Goal: Task Accomplishment & Management: Use online tool/utility

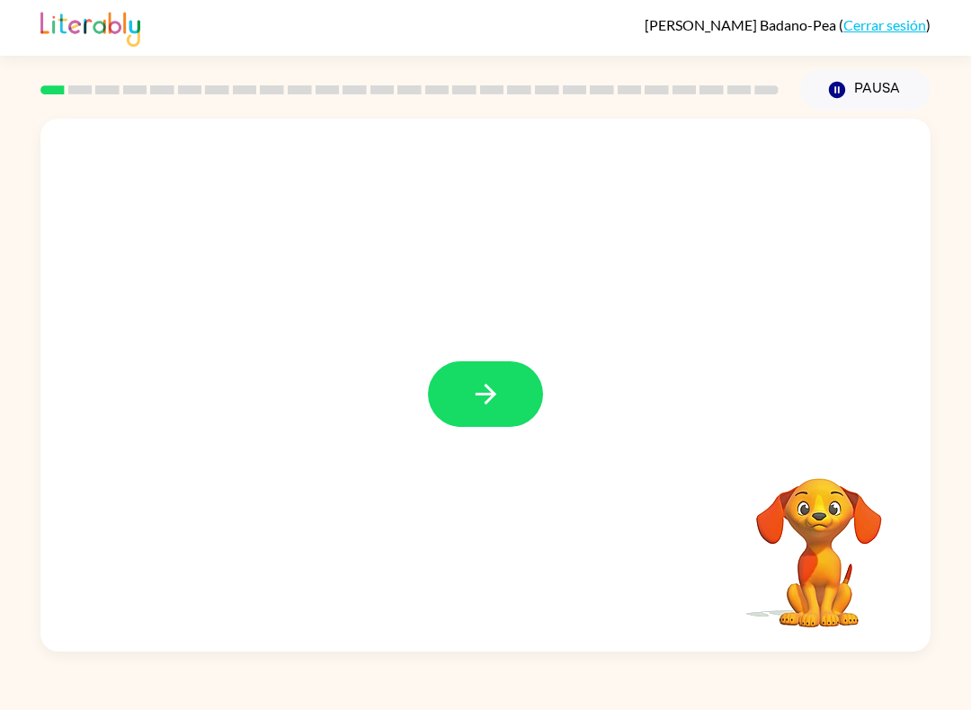
click at [475, 413] on button "button" at bounding box center [485, 394] width 115 height 66
click at [945, 678] on div "Alethia Badano-Pea ( Cerrar sesión ) Pausa Pausa Tu navegador debe admitir la r…" at bounding box center [485, 355] width 971 height 710
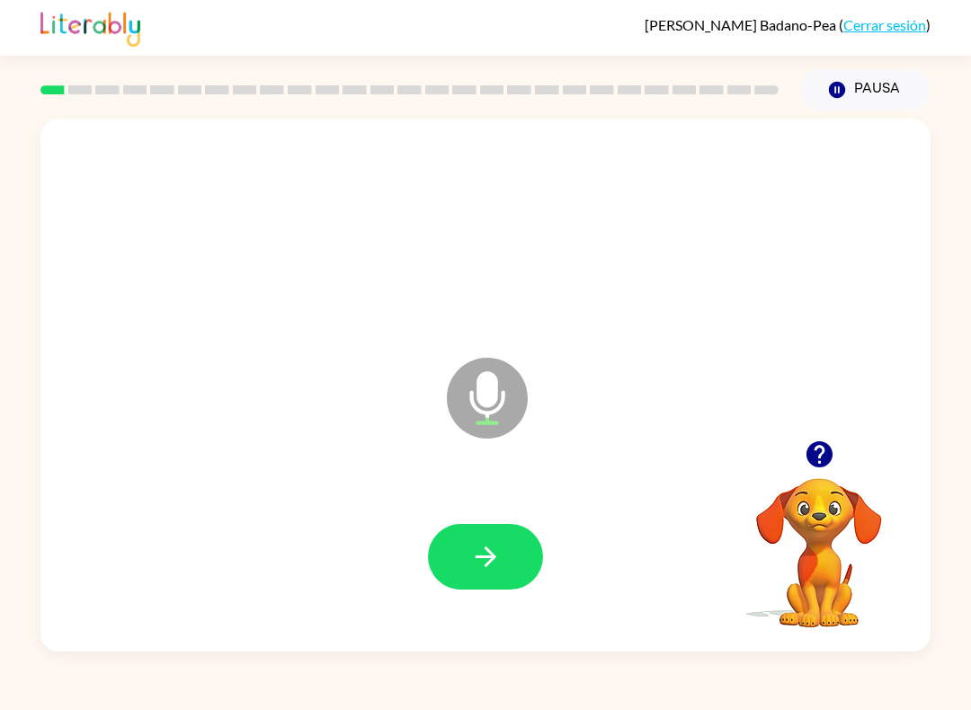
click at [493, 573] on icon "button" at bounding box center [485, 556] width 31 height 31
click at [487, 574] on button "button" at bounding box center [485, 557] width 115 height 66
click at [474, 562] on icon "button" at bounding box center [485, 556] width 31 height 31
click at [492, 567] on icon "button" at bounding box center [485, 556] width 31 height 31
click at [483, 564] on icon "button" at bounding box center [485, 556] width 31 height 31
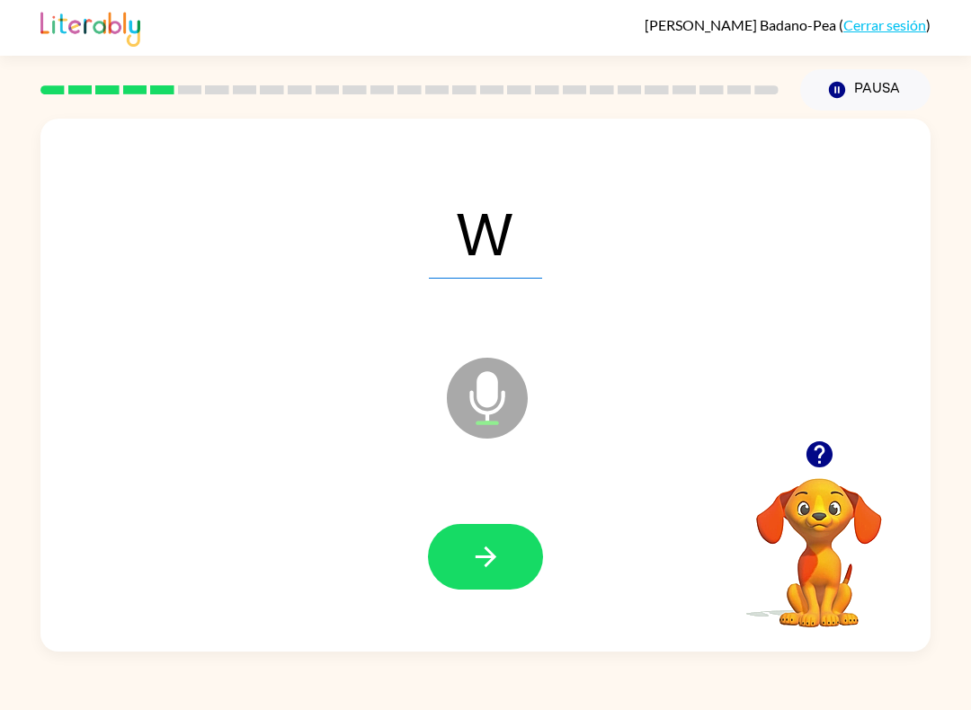
click at [491, 535] on button "button" at bounding box center [485, 557] width 115 height 66
click at [491, 555] on icon "button" at bounding box center [485, 556] width 21 height 21
click at [483, 556] on icon "button" at bounding box center [485, 556] width 31 height 31
click at [491, 565] on icon "button" at bounding box center [485, 556] width 31 height 31
click at [495, 555] on icon "button" at bounding box center [485, 556] width 31 height 31
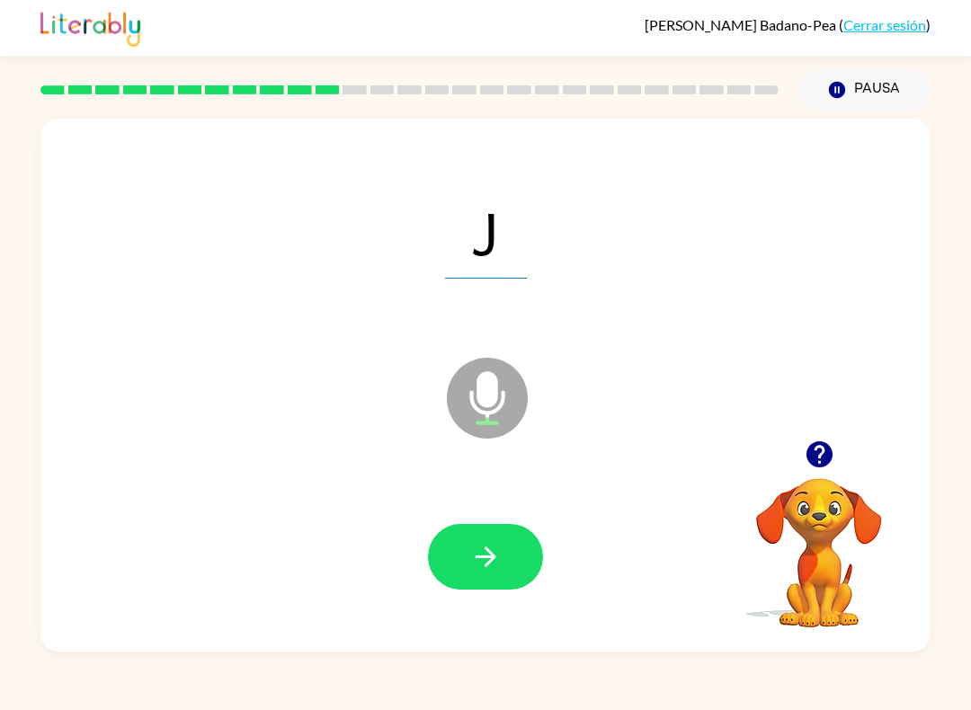
click at [498, 572] on icon "button" at bounding box center [485, 556] width 31 height 31
click at [493, 552] on icon "button" at bounding box center [485, 556] width 31 height 31
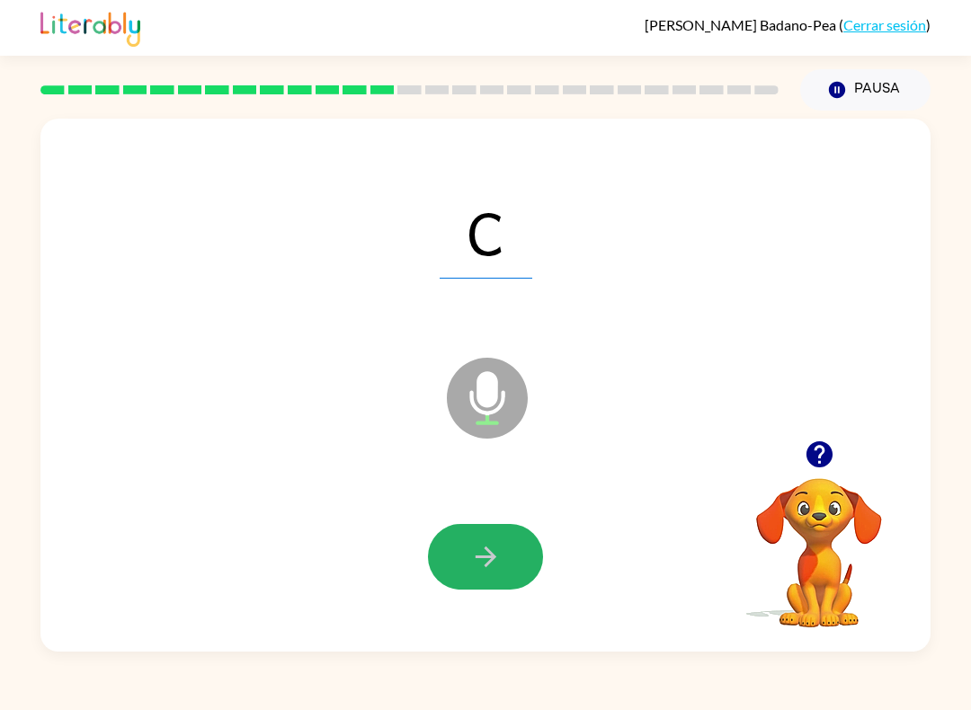
click at [495, 555] on icon "button" at bounding box center [485, 556] width 31 height 31
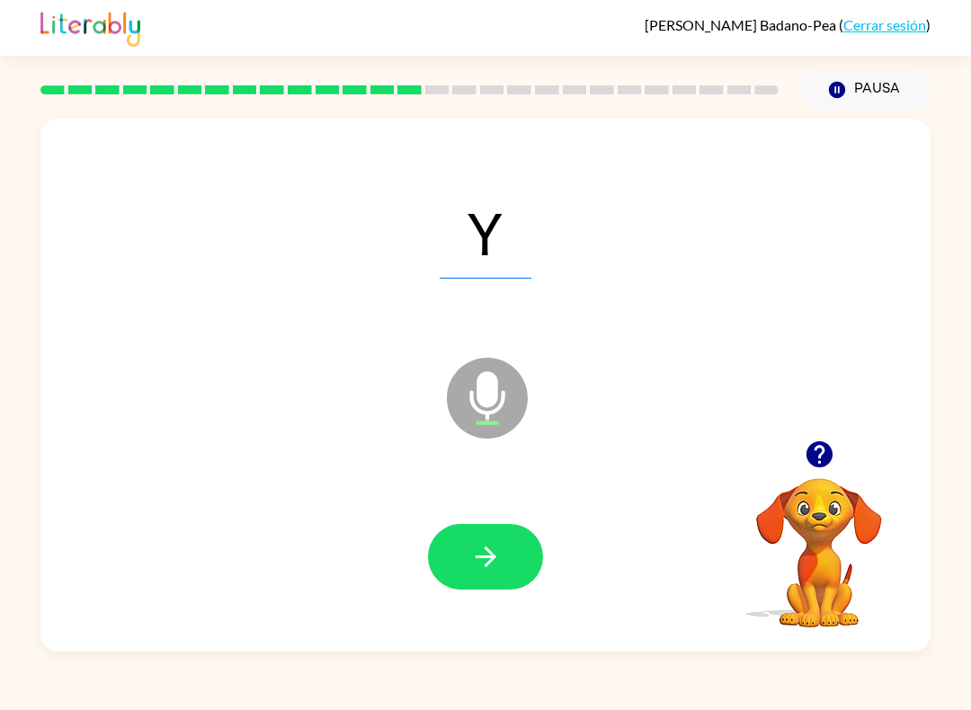
click at [500, 548] on icon "button" at bounding box center [485, 556] width 31 height 31
click at [491, 555] on icon "button" at bounding box center [485, 556] width 21 height 21
click at [474, 526] on button "button" at bounding box center [485, 557] width 115 height 66
click at [491, 533] on button "button" at bounding box center [485, 557] width 115 height 66
click at [484, 563] on icon "button" at bounding box center [485, 556] width 31 height 31
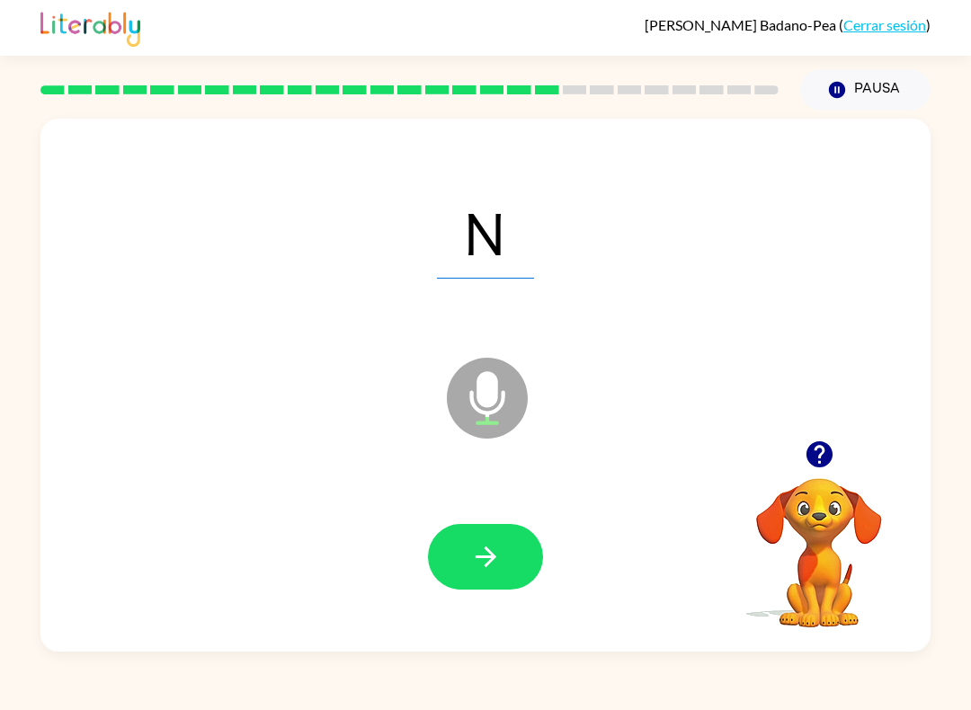
click at [480, 568] on icon "button" at bounding box center [485, 556] width 31 height 31
click at [493, 555] on icon "button" at bounding box center [485, 556] width 21 height 21
click at [476, 564] on icon "button" at bounding box center [485, 556] width 31 height 31
click at [487, 558] on icon "button" at bounding box center [485, 556] width 21 height 21
click at [481, 565] on icon "button" at bounding box center [485, 556] width 31 height 31
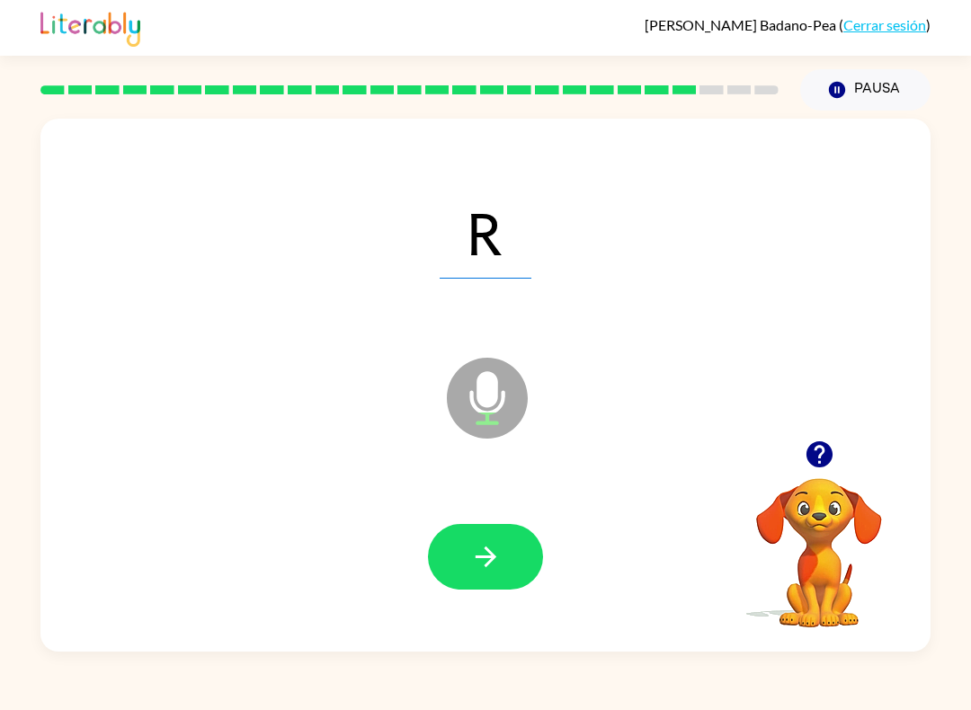
click at [495, 557] on icon "button" at bounding box center [485, 556] width 21 height 21
click at [476, 550] on icon "button" at bounding box center [485, 556] width 31 height 31
click at [511, 578] on button "button" at bounding box center [485, 557] width 115 height 66
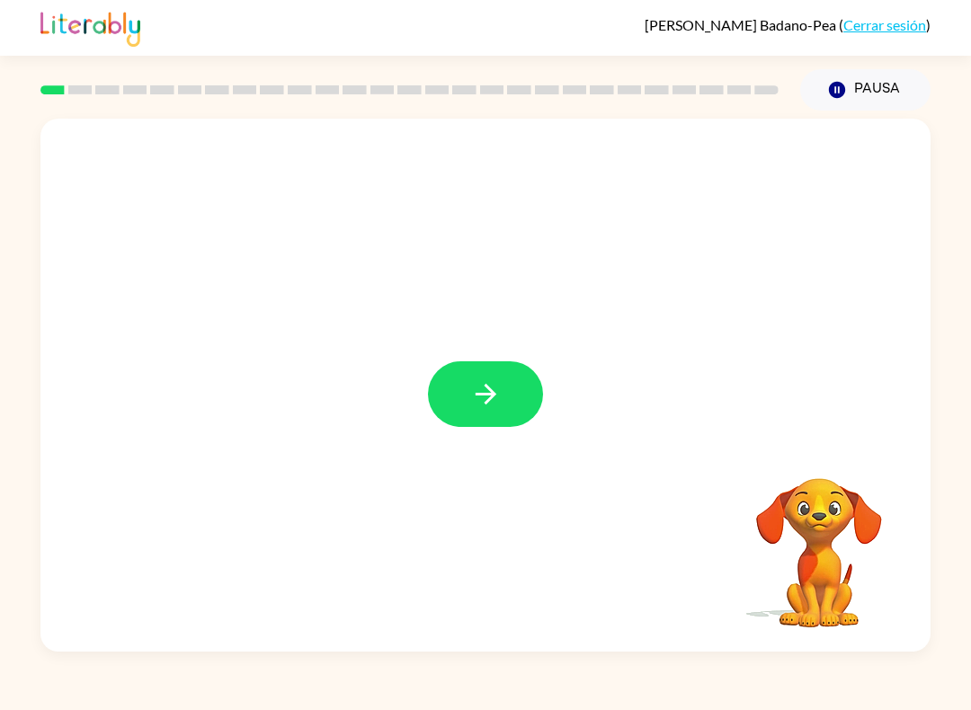
click at [502, 382] on button "button" at bounding box center [485, 394] width 115 height 66
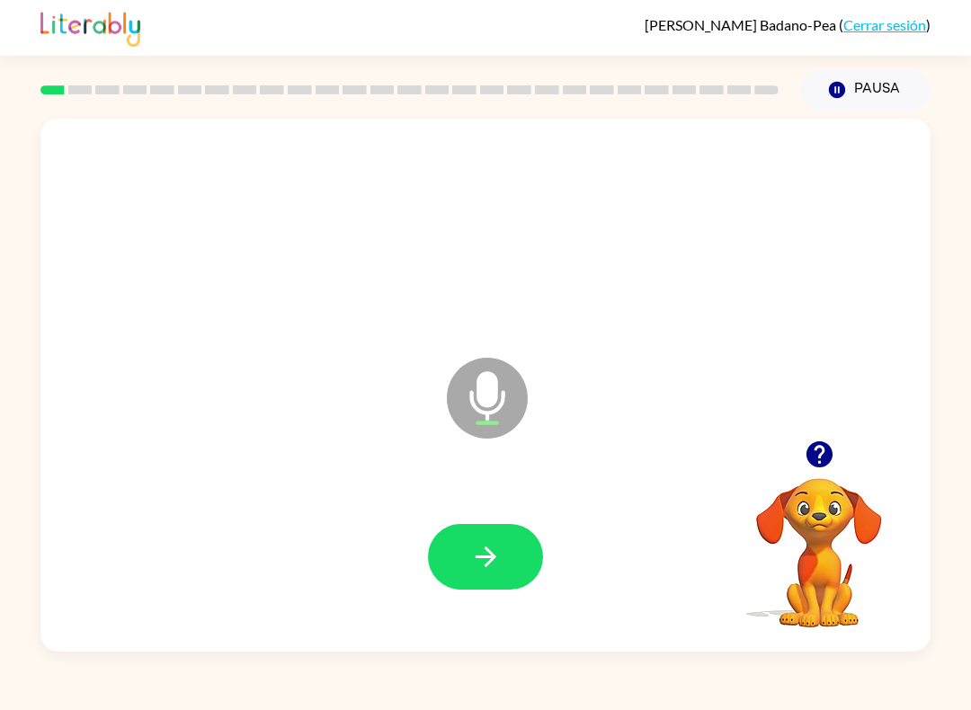
click at [476, 557] on icon "button" at bounding box center [485, 556] width 21 height 21
click at [497, 566] on icon "button" at bounding box center [485, 556] width 31 height 31
click at [498, 559] on icon "button" at bounding box center [485, 556] width 31 height 31
click at [494, 558] on icon "button" at bounding box center [485, 556] width 21 height 21
click at [487, 549] on icon "button" at bounding box center [485, 556] width 21 height 21
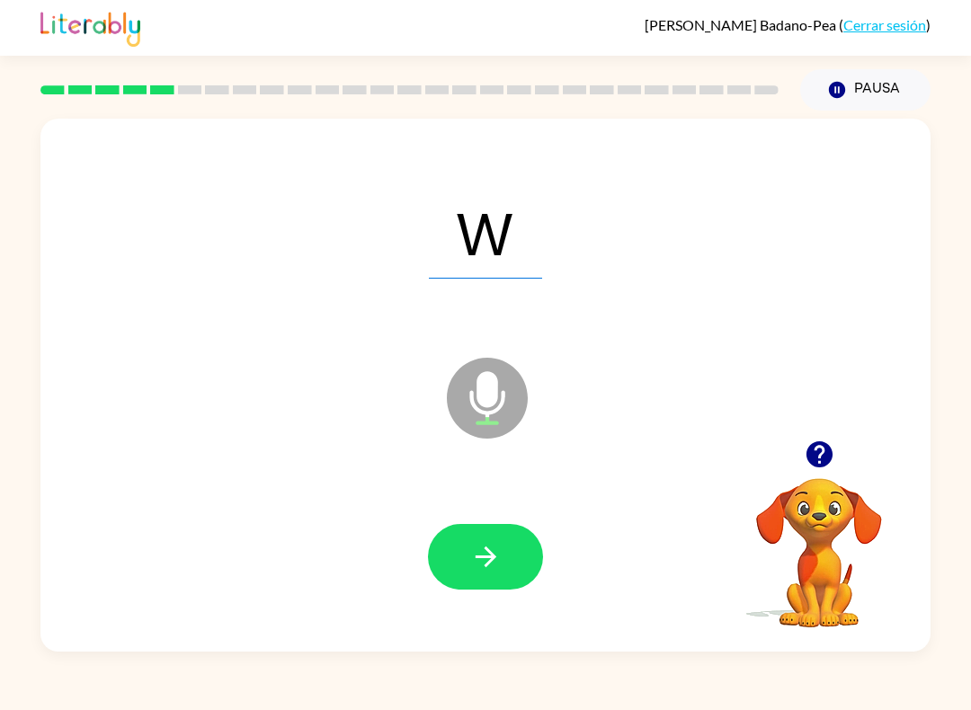
click at [479, 537] on button "button" at bounding box center [485, 557] width 115 height 66
click at [484, 537] on button "button" at bounding box center [485, 557] width 115 height 66
click at [479, 550] on icon "button" at bounding box center [485, 556] width 31 height 31
click at [487, 578] on button "button" at bounding box center [485, 557] width 115 height 66
click at [488, 557] on icon "button" at bounding box center [485, 556] width 21 height 21
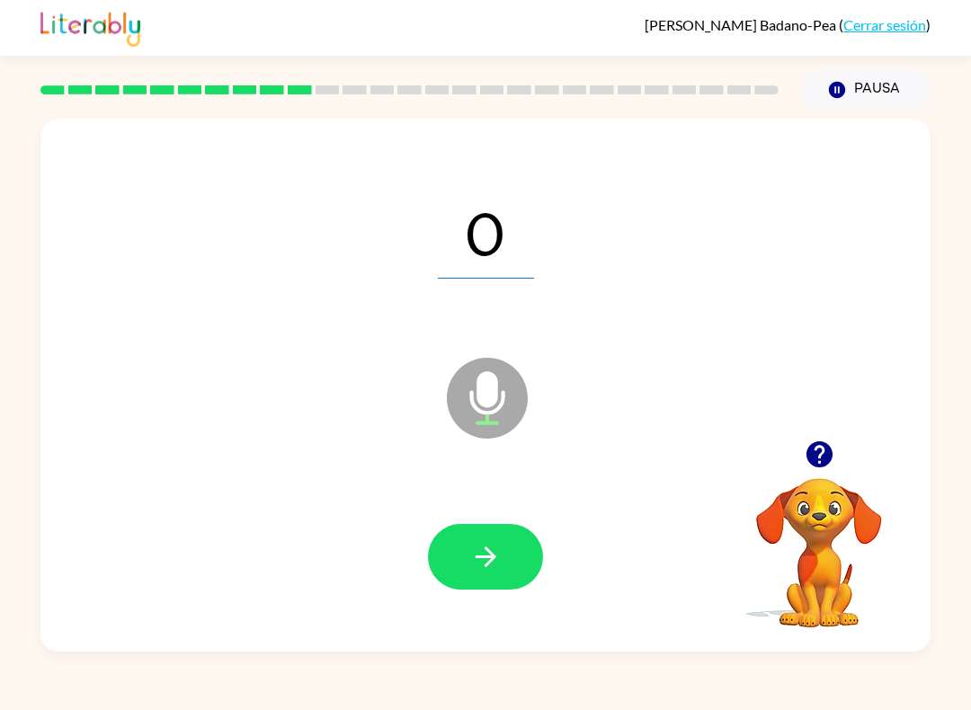
click at [491, 557] on icon "button" at bounding box center [485, 556] width 21 height 21
click at [498, 565] on icon "button" at bounding box center [485, 556] width 31 height 31
click at [480, 557] on icon "button" at bounding box center [485, 556] width 21 height 21
click at [478, 541] on button "button" at bounding box center [485, 557] width 115 height 66
click at [489, 559] on icon "button" at bounding box center [485, 556] width 31 height 31
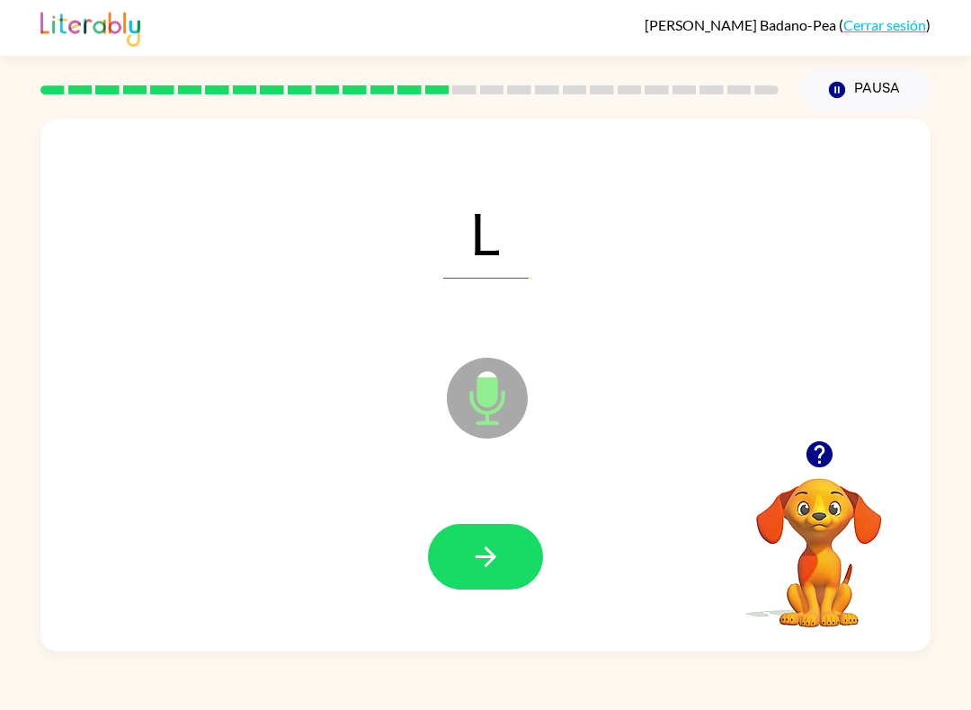
click at [501, 561] on icon "button" at bounding box center [485, 556] width 31 height 31
click at [493, 568] on icon "button" at bounding box center [485, 556] width 31 height 31
click at [476, 559] on icon "button" at bounding box center [485, 556] width 31 height 31
click at [477, 579] on button "button" at bounding box center [485, 557] width 115 height 66
click at [484, 564] on icon "button" at bounding box center [485, 556] width 31 height 31
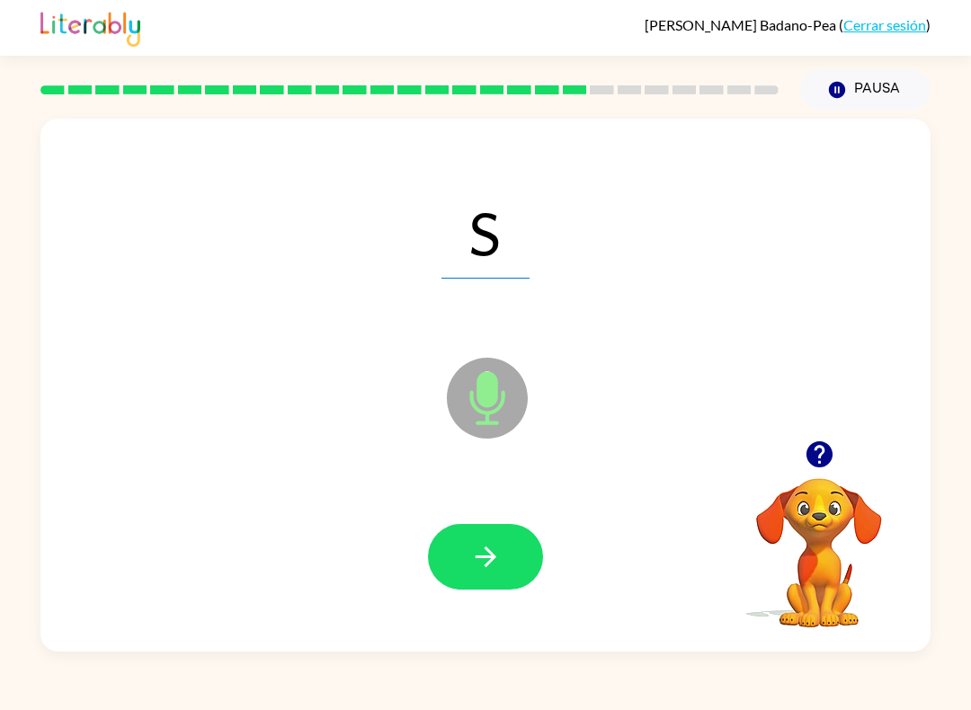
click at [485, 570] on icon "button" at bounding box center [485, 556] width 31 height 31
click at [476, 564] on icon "button" at bounding box center [485, 556] width 31 height 31
click at [495, 556] on icon "button" at bounding box center [485, 556] width 31 height 31
click at [478, 555] on icon "button" at bounding box center [485, 556] width 31 height 31
click at [499, 546] on icon "button" at bounding box center [485, 556] width 31 height 31
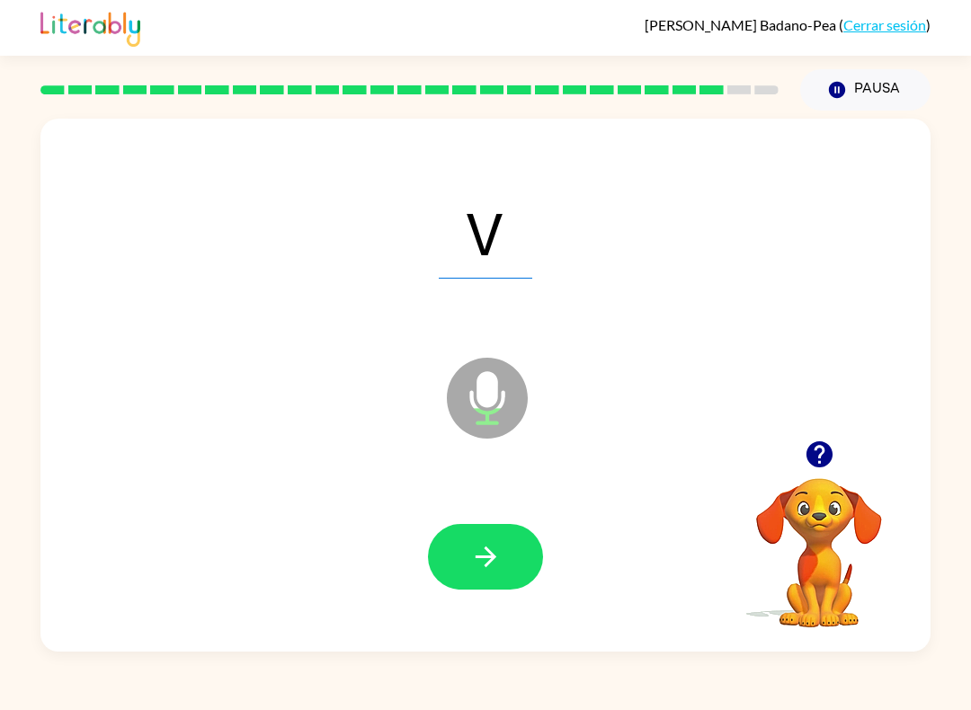
click at [486, 570] on icon "button" at bounding box center [485, 556] width 31 height 31
click at [479, 550] on icon "button" at bounding box center [485, 556] width 31 height 31
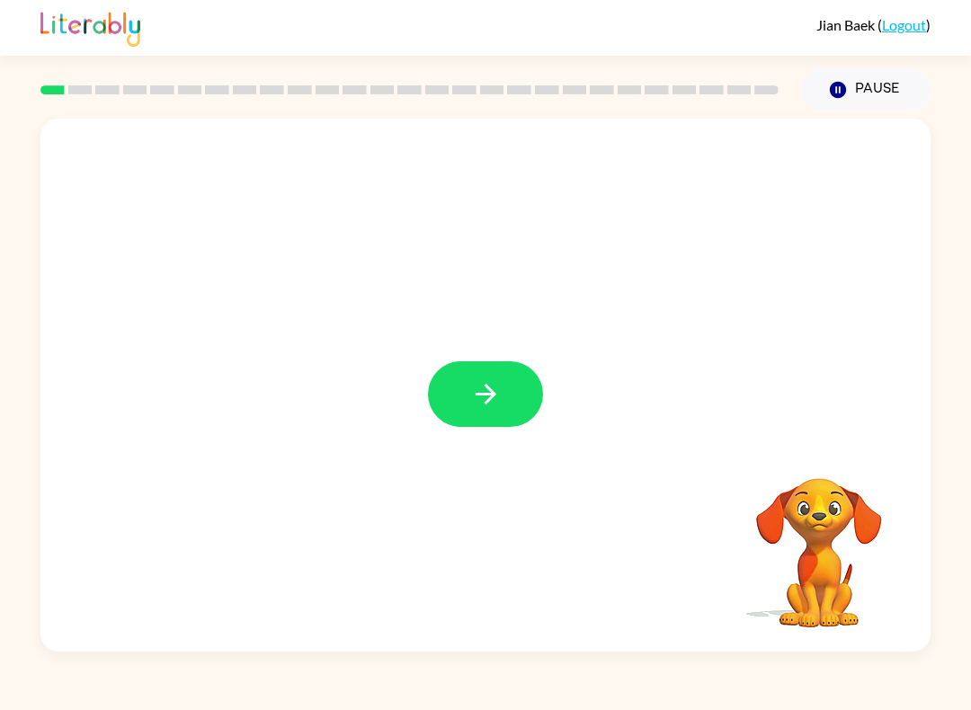
click at [466, 425] on button "button" at bounding box center [485, 394] width 115 height 66
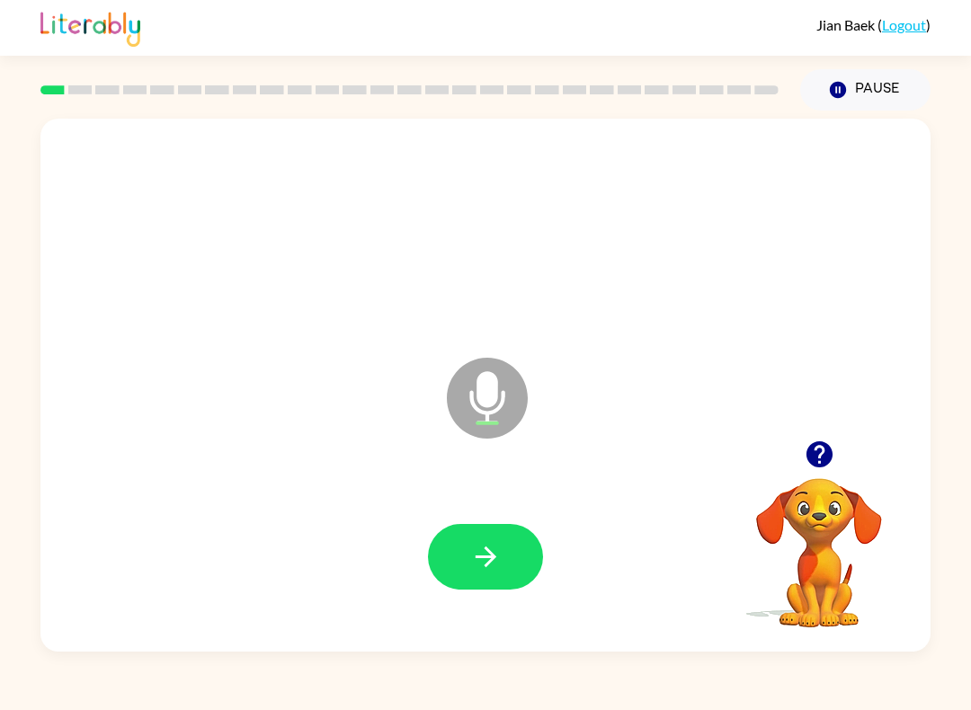
click at [507, 577] on button "button" at bounding box center [485, 557] width 115 height 66
click at [494, 564] on icon "button" at bounding box center [485, 556] width 31 height 31
click at [484, 550] on icon "button" at bounding box center [485, 556] width 31 height 31
click at [475, 540] on button "button" at bounding box center [485, 557] width 115 height 66
click at [498, 545] on icon "button" at bounding box center [485, 556] width 31 height 31
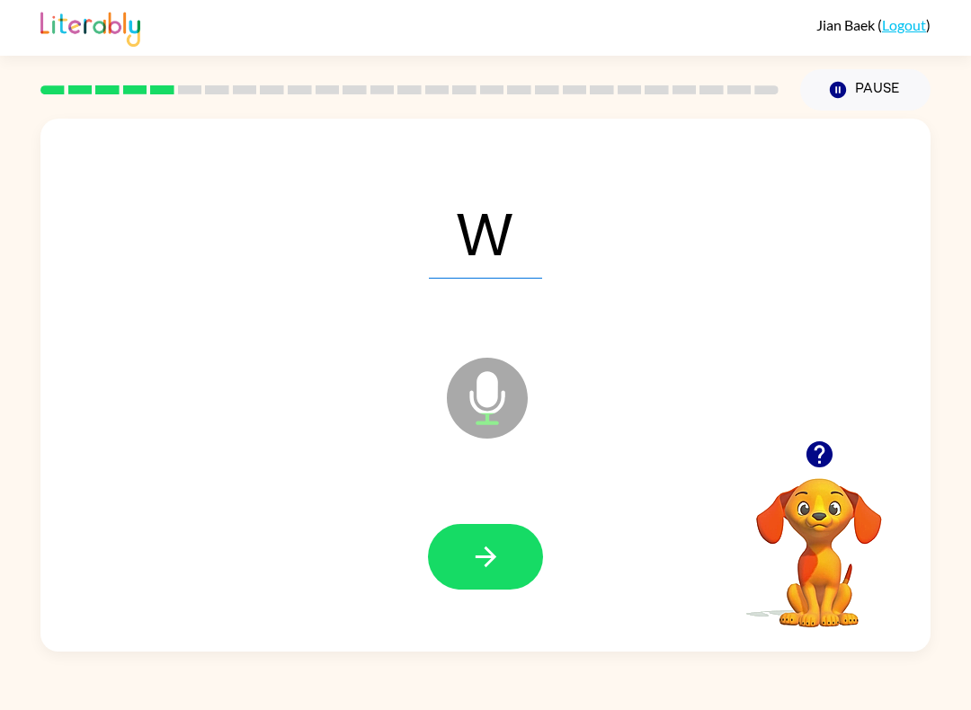
click at [441, 535] on button "button" at bounding box center [485, 557] width 115 height 66
click at [483, 555] on icon "button" at bounding box center [485, 556] width 31 height 31
click at [491, 573] on button "button" at bounding box center [485, 557] width 115 height 66
click at [493, 545] on icon "button" at bounding box center [485, 556] width 31 height 31
click at [492, 538] on button "button" at bounding box center [485, 557] width 115 height 66
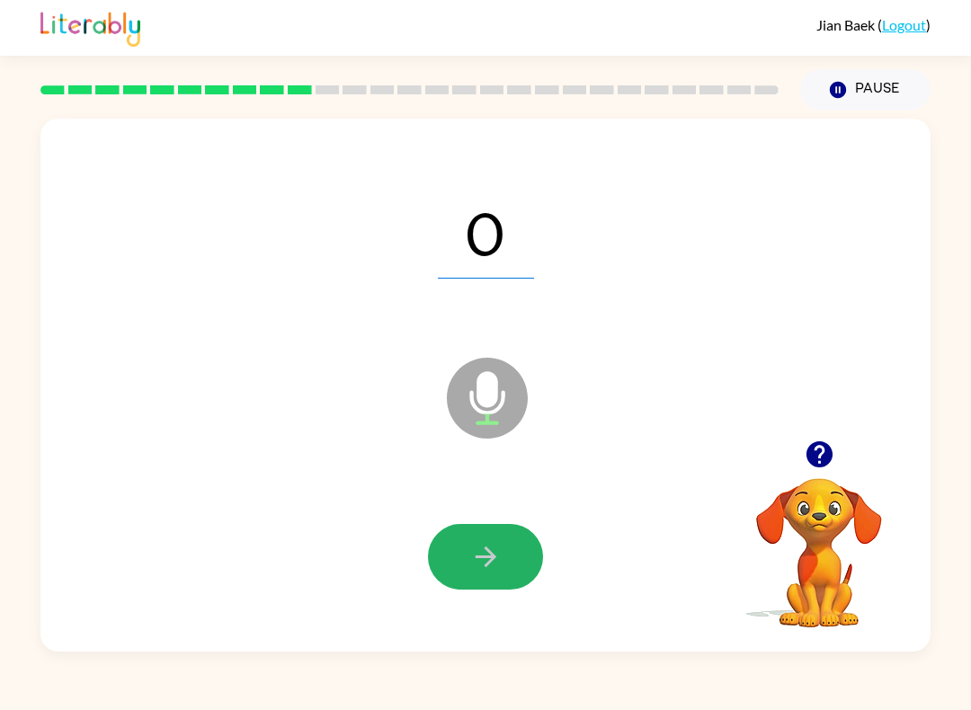
click at [477, 579] on button "button" at bounding box center [485, 557] width 115 height 66
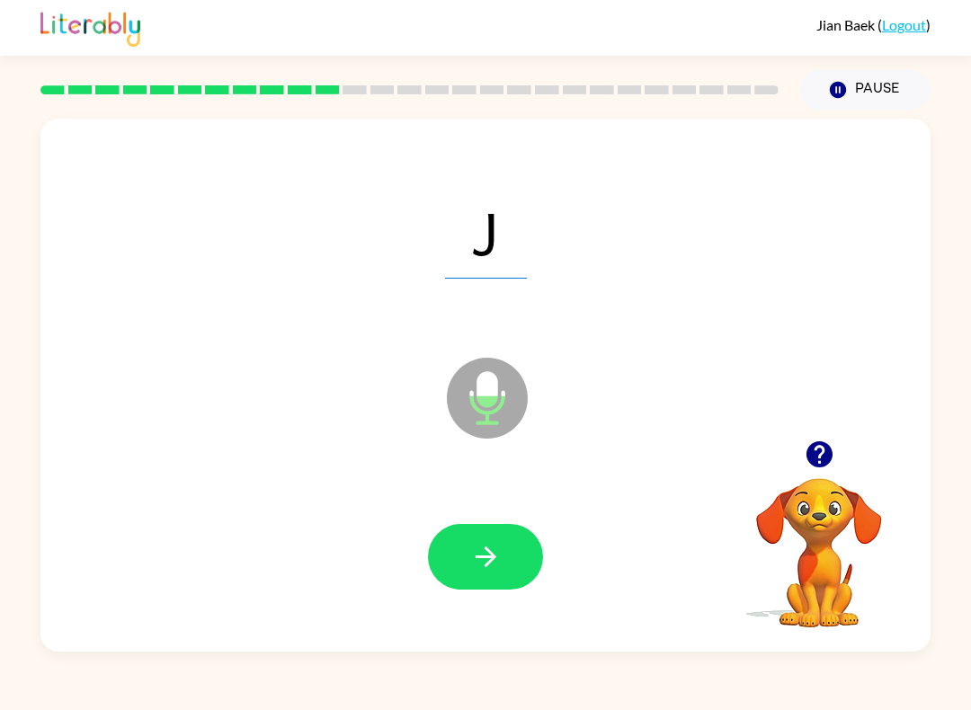
click at [482, 587] on button "button" at bounding box center [485, 557] width 115 height 66
click at [493, 559] on icon "button" at bounding box center [485, 556] width 21 height 21
click at [467, 563] on button "button" at bounding box center [485, 557] width 115 height 66
click at [511, 562] on button "button" at bounding box center [485, 557] width 115 height 66
click at [459, 573] on button "button" at bounding box center [485, 557] width 115 height 66
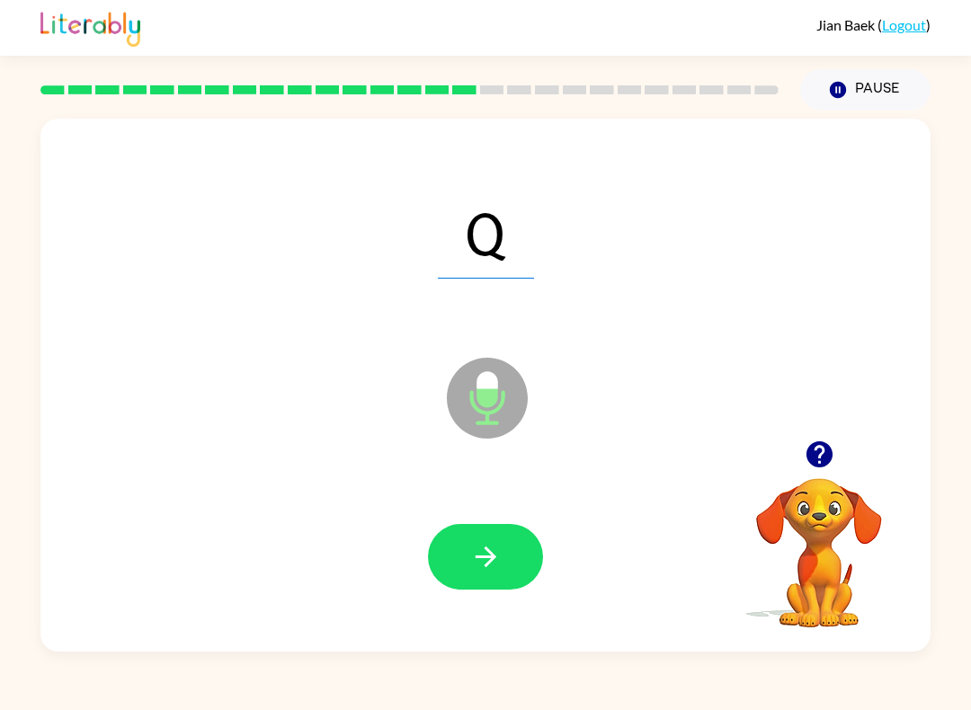
click at [480, 569] on icon "button" at bounding box center [485, 556] width 31 height 31
click at [493, 556] on icon "button" at bounding box center [485, 556] width 21 height 21
click at [511, 542] on button "button" at bounding box center [485, 557] width 115 height 66
click at [488, 575] on button "button" at bounding box center [485, 557] width 115 height 66
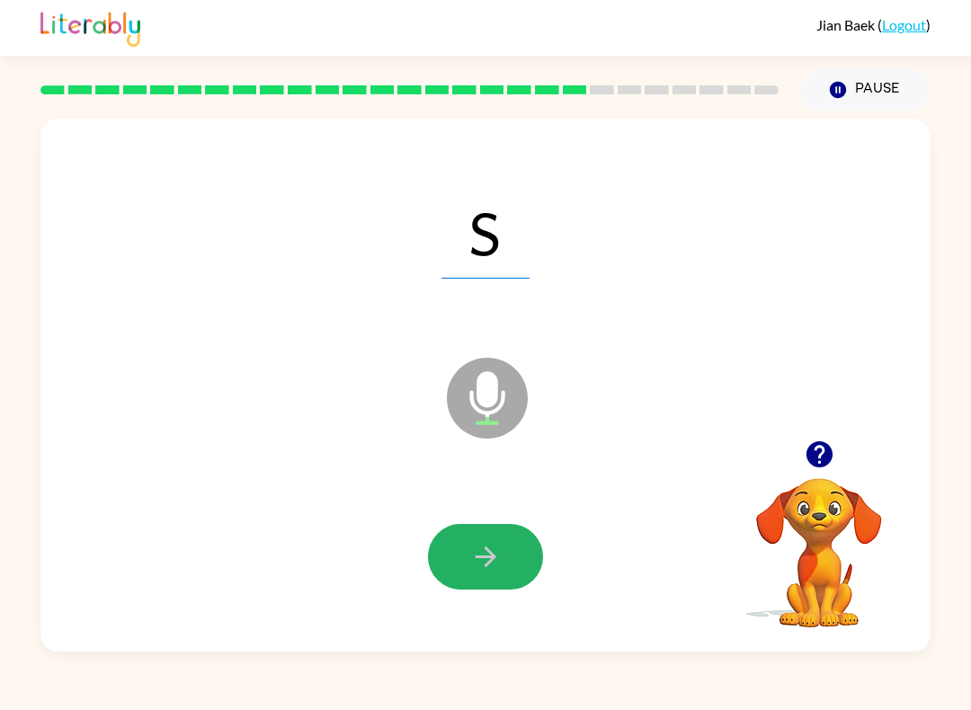
click at [502, 542] on button "button" at bounding box center [485, 557] width 115 height 66
click at [472, 553] on icon "button" at bounding box center [485, 556] width 31 height 31
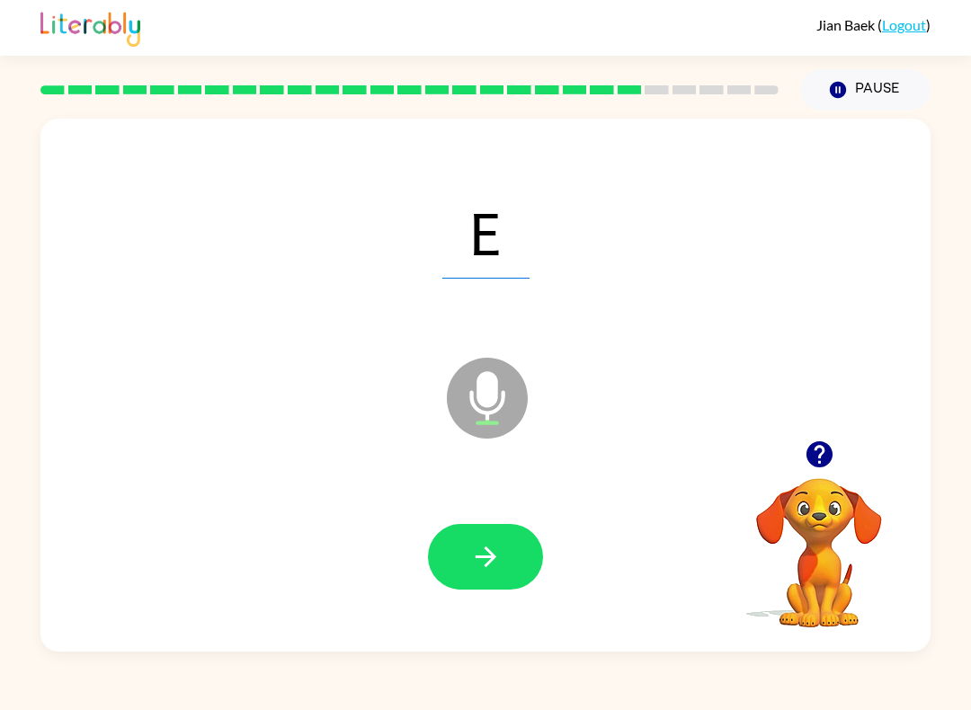
click at [470, 607] on div at bounding box center [485, 557] width 854 height 154
click at [460, 537] on button "button" at bounding box center [485, 557] width 115 height 66
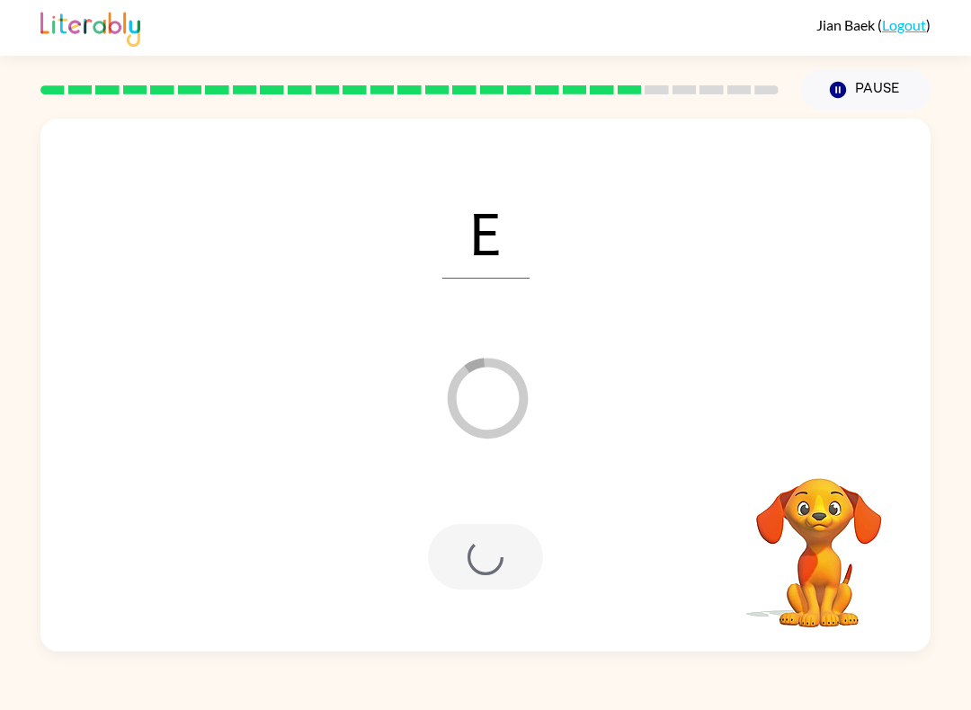
click at [495, 555] on div at bounding box center [485, 557] width 115 height 66
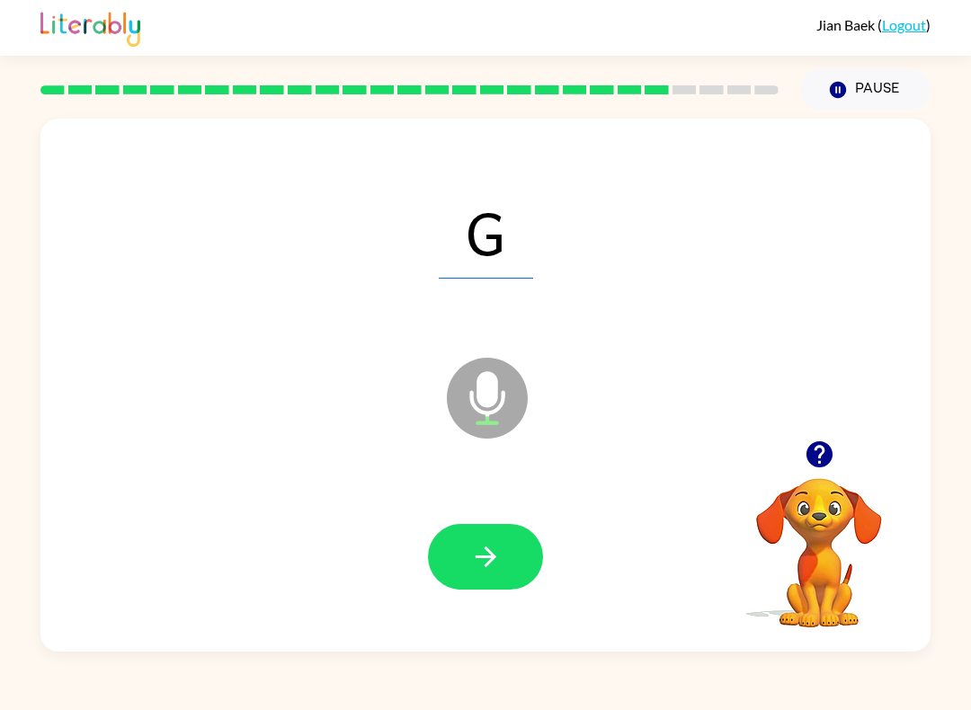
click at [456, 575] on button "button" at bounding box center [485, 557] width 115 height 66
click at [470, 548] on icon "button" at bounding box center [485, 556] width 31 height 31
click at [469, 607] on div at bounding box center [485, 557] width 854 height 154
click at [488, 573] on icon "button" at bounding box center [485, 556] width 31 height 31
click at [446, 555] on button "button" at bounding box center [485, 557] width 115 height 66
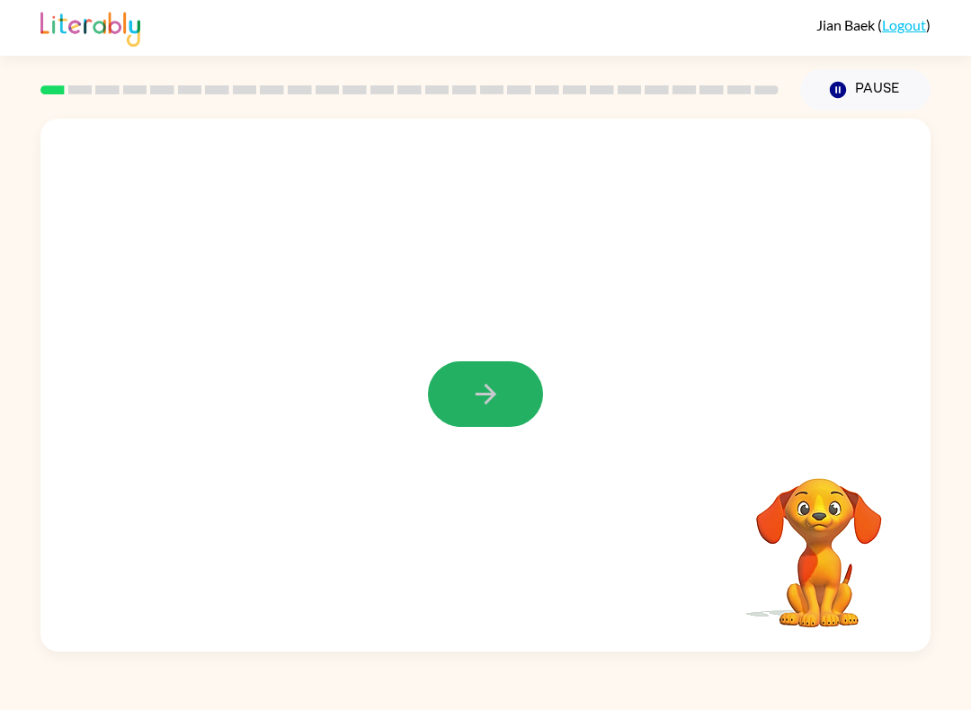
click at [480, 414] on button "button" at bounding box center [485, 394] width 115 height 66
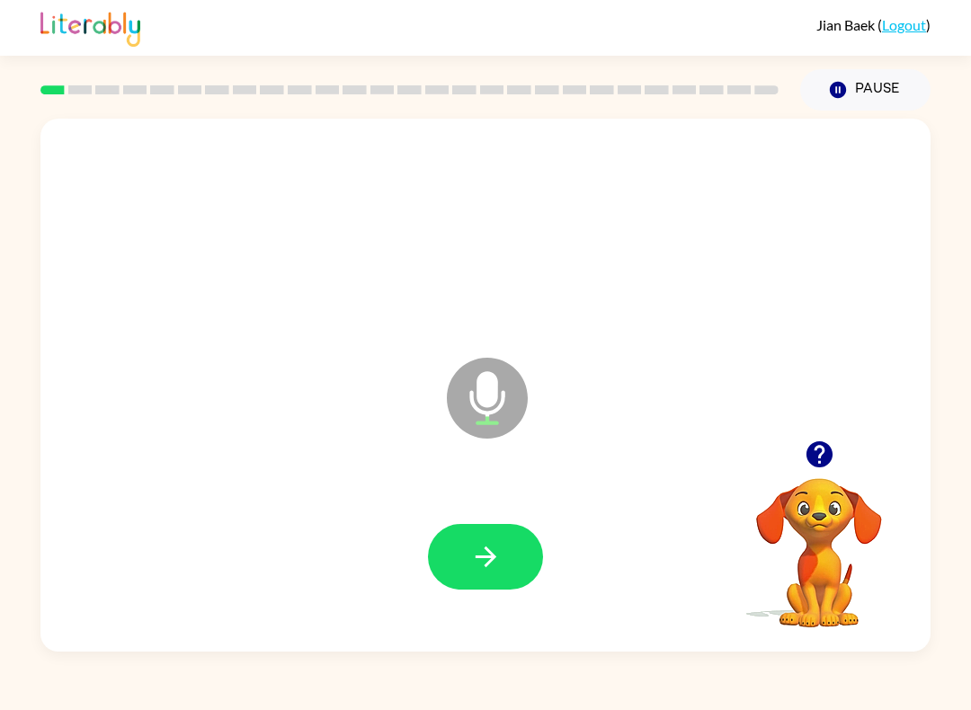
click at [487, 561] on icon "button" at bounding box center [485, 556] width 31 height 31
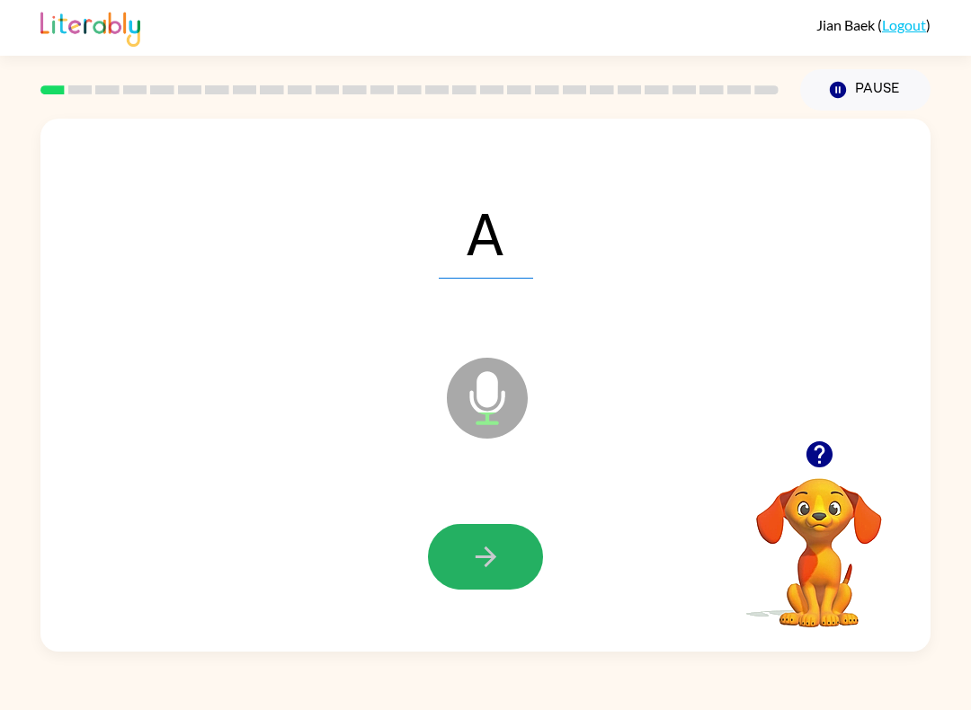
click at [446, 554] on button "button" at bounding box center [485, 557] width 115 height 66
click at [459, 566] on button "button" at bounding box center [485, 557] width 115 height 66
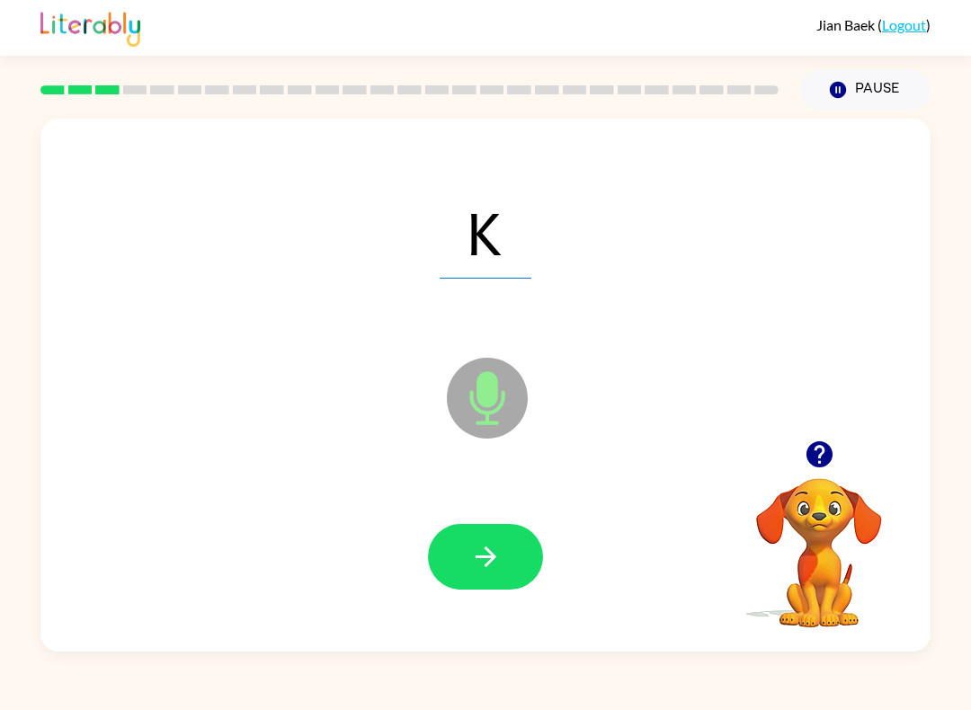
click at [455, 557] on button "button" at bounding box center [485, 557] width 115 height 66
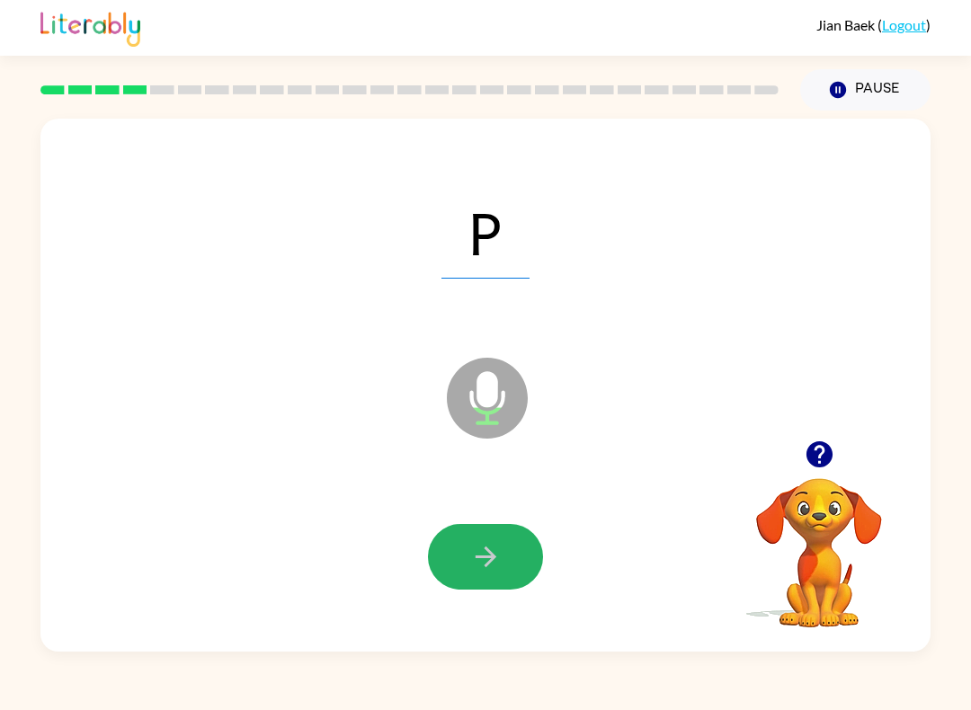
click at [445, 575] on button "button" at bounding box center [485, 557] width 115 height 66
click at [476, 574] on button "button" at bounding box center [485, 557] width 115 height 66
click at [475, 569] on icon "button" at bounding box center [485, 556] width 31 height 31
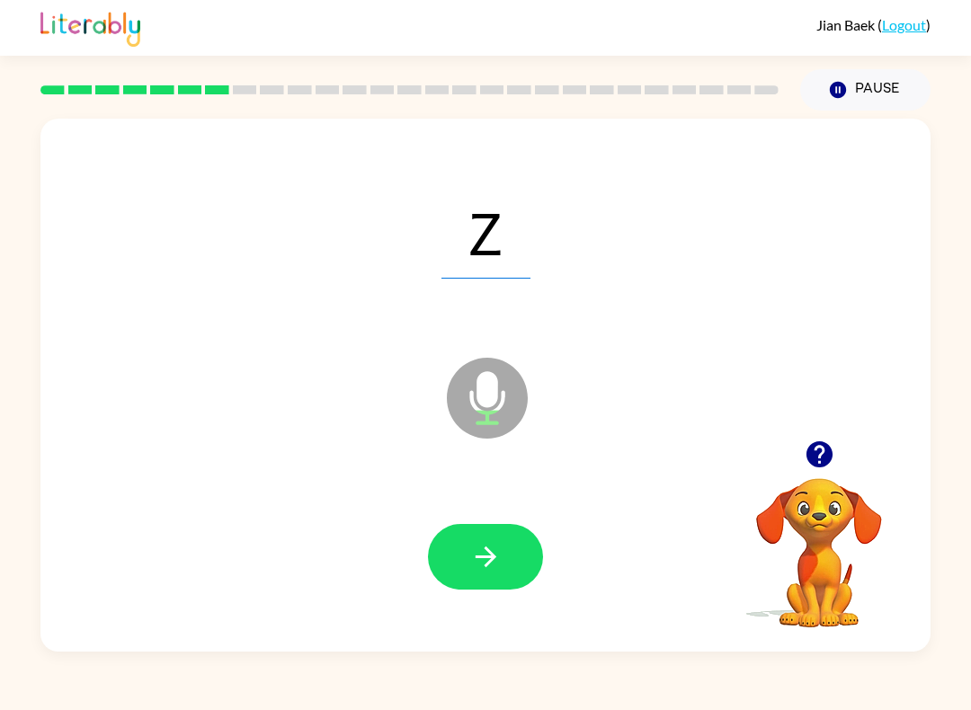
click at [472, 552] on icon "button" at bounding box center [485, 556] width 31 height 31
click at [474, 553] on icon "button" at bounding box center [485, 556] width 31 height 31
click at [470, 546] on icon "button" at bounding box center [485, 556] width 31 height 31
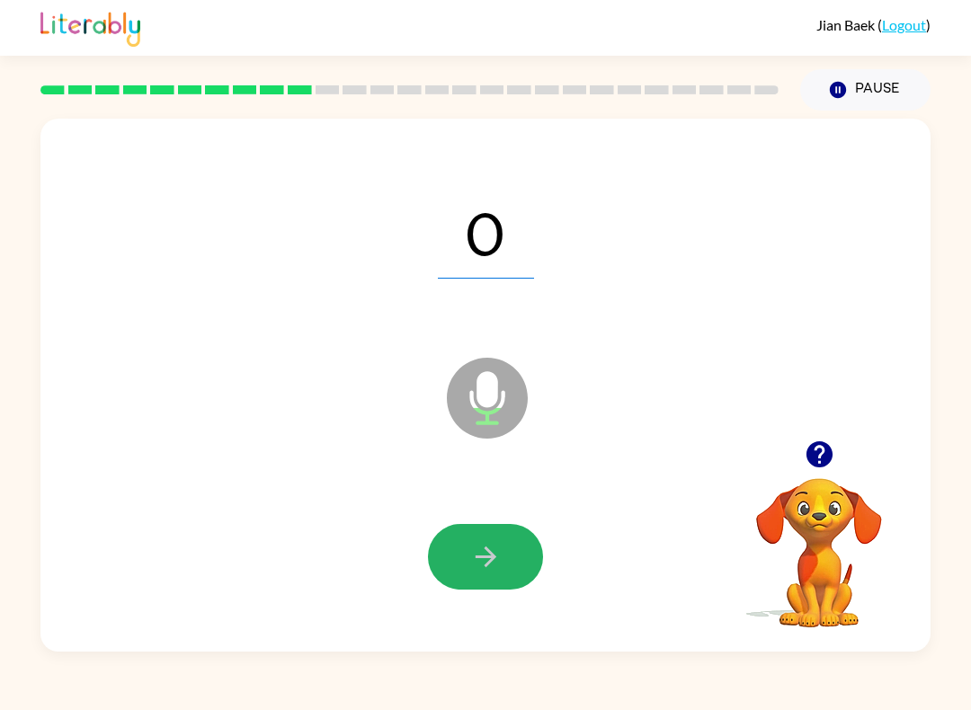
click at [470, 558] on icon "button" at bounding box center [485, 556] width 31 height 31
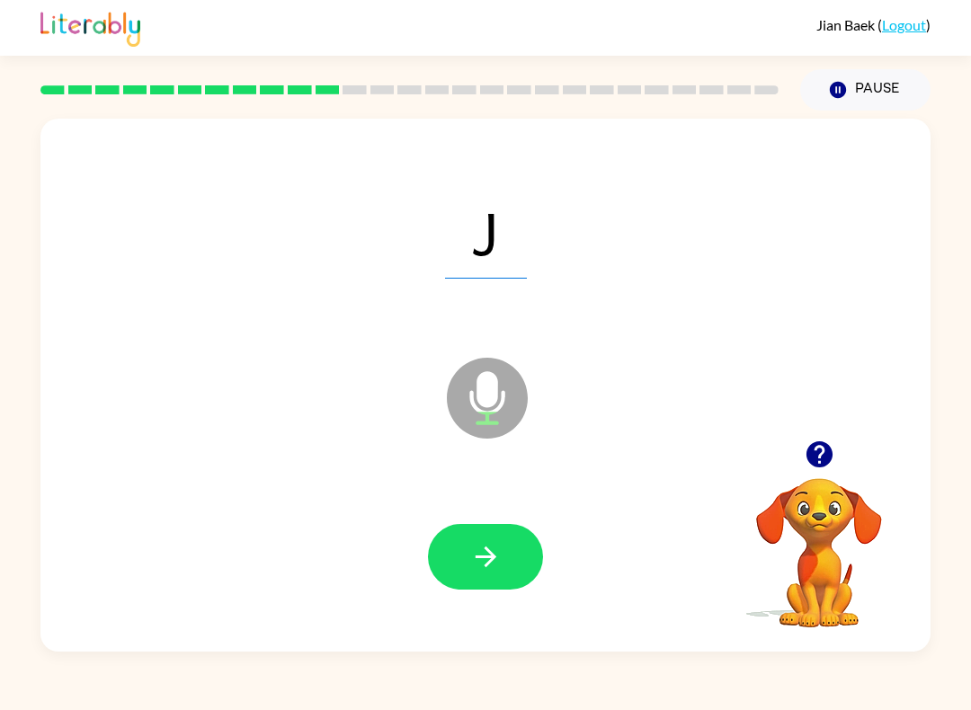
click at [493, 564] on icon "button" at bounding box center [485, 556] width 31 height 31
click at [453, 542] on button "button" at bounding box center [485, 557] width 115 height 66
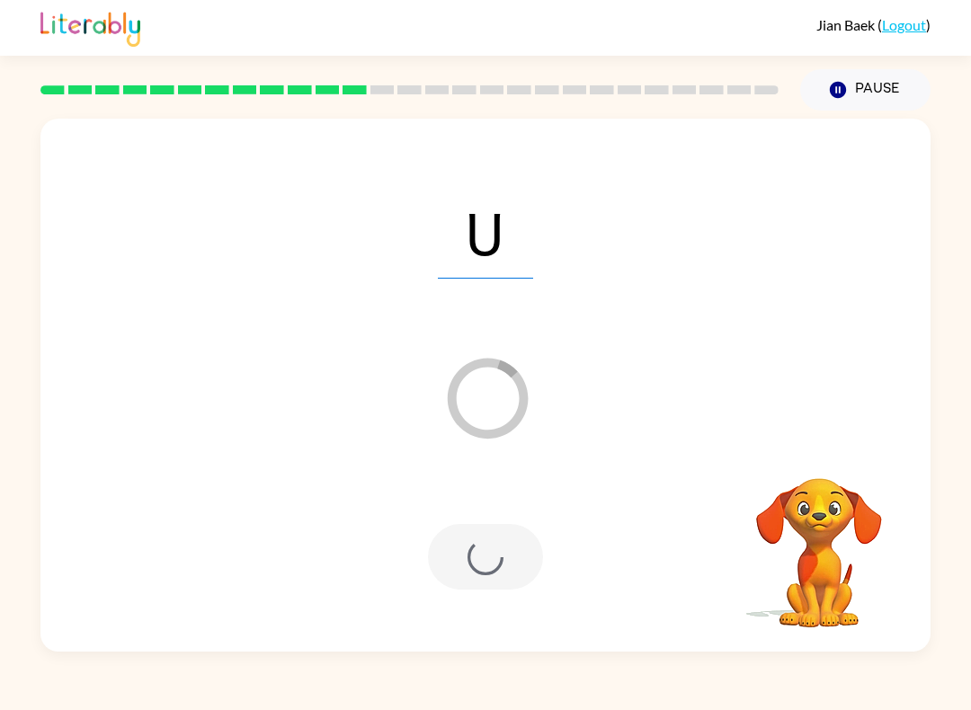
click at [499, 555] on div at bounding box center [485, 557] width 115 height 66
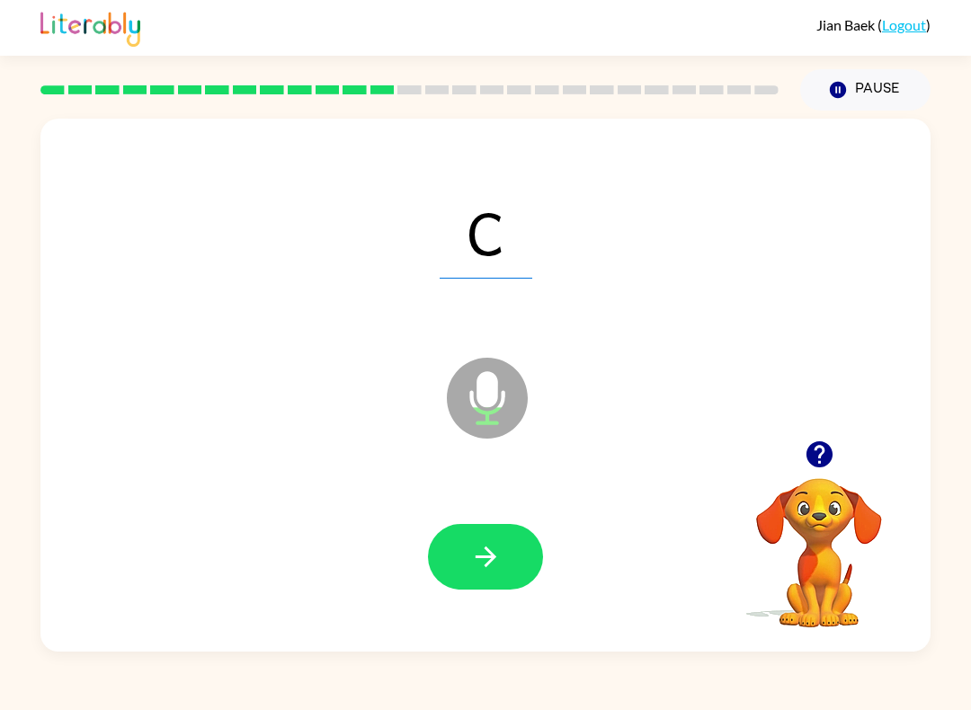
click at [456, 562] on button "button" at bounding box center [485, 557] width 115 height 66
click at [447, 555] on button "button" at bounding box center [485, 557] width 115 height 66
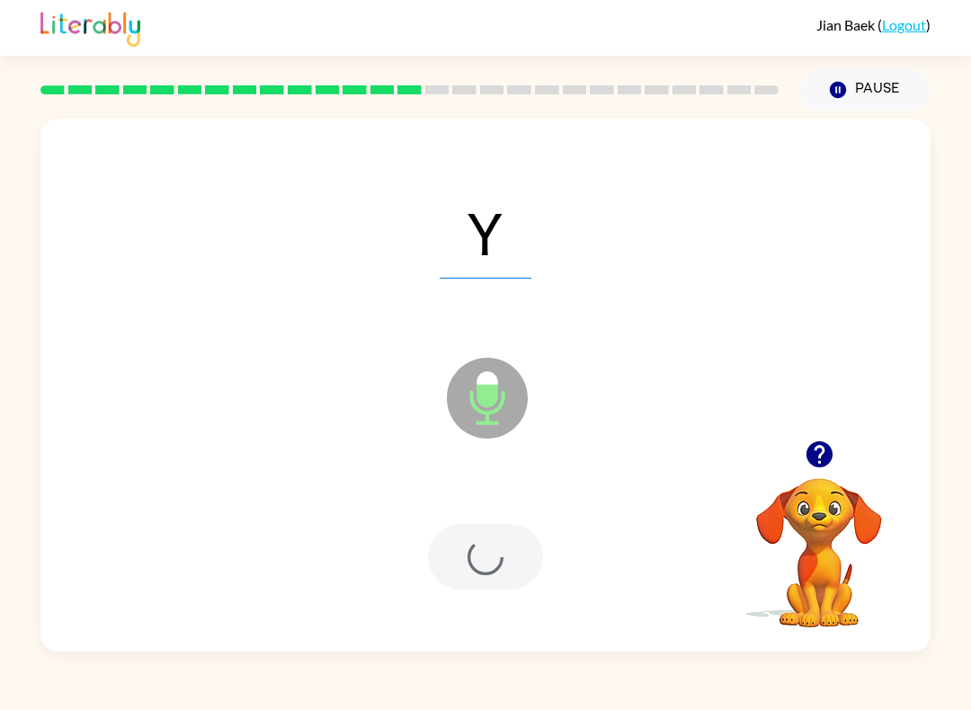
click at [447, 555] on div at bounding box center [485, 557] width 115 height 66
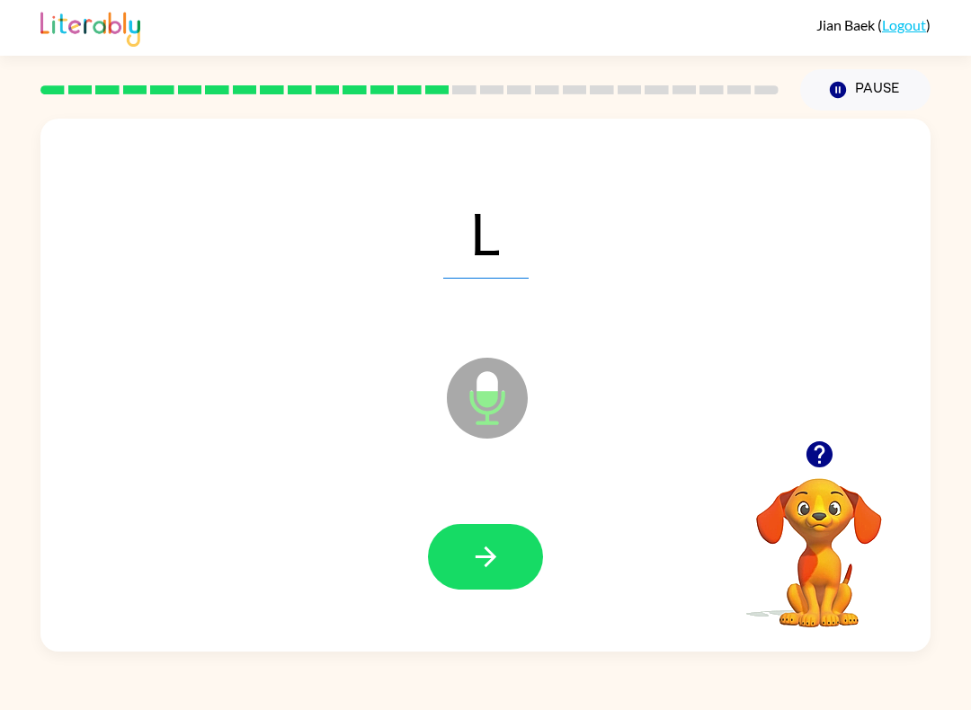
click at [468, 585] on button "button" at bounding box center [485, 557] width 115 height 66
click at [497, 544] on icon "button" at bounding box center [485, 556] width 31 height 31
click at [513, 580] on button "button" at bounding box center [485, 557] width 115 height 66
click at [466, 551] on button "button" at bounding box center [485, 557] width 115 height 66
click at [496, 564] on icon "button" at bounding box center [485, 556] width 31 height 31
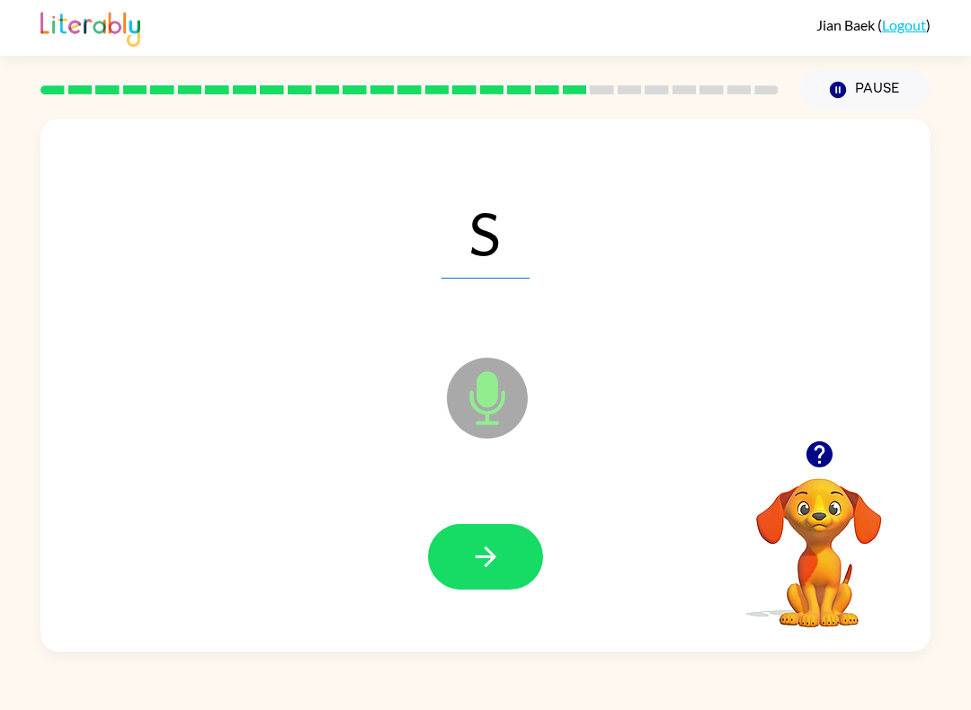
click at [468, 573] on button "button" at bounding box center [485, 557] width 115 height 66
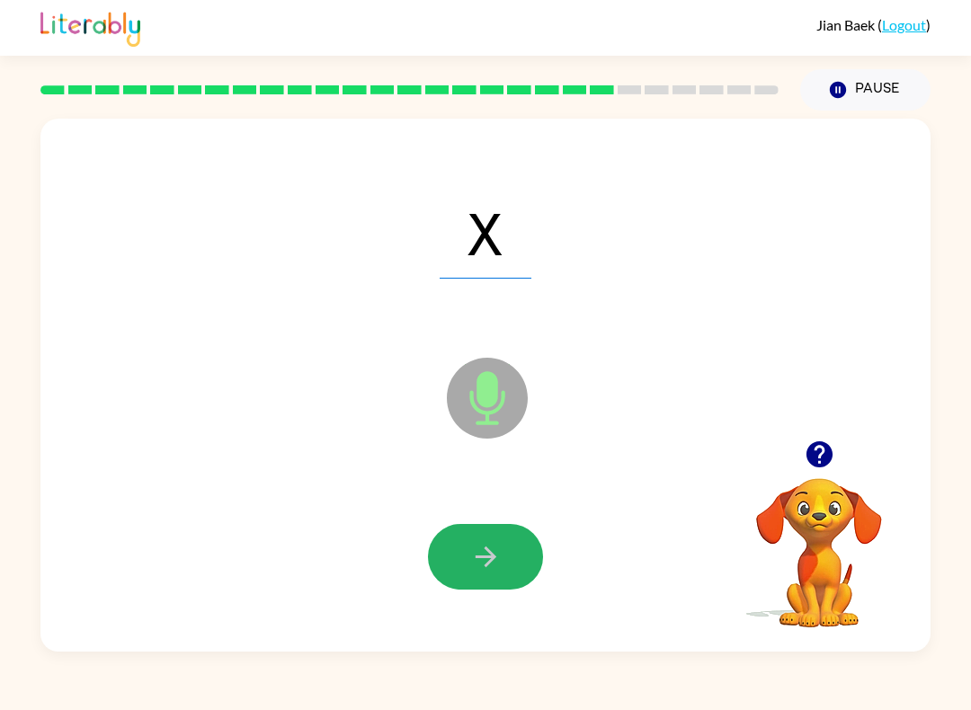
click at [487, 568] on icon "button" at bounding box center [485, 556] width 31 height 31
click at [490, 565] on icon "button" at bounding box center [485, 556] width 31 height 31
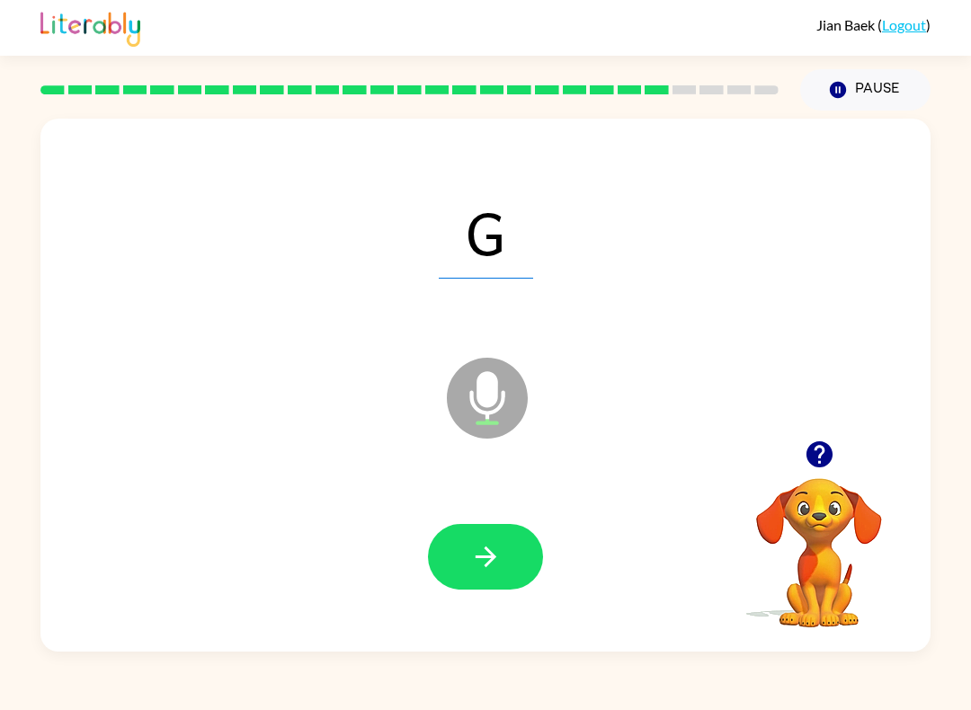
click at [510, 577] on button "button" at bounding box center [485, 557] width 115 height 66
click at [466, 546] on button "button" at bounding box center [485, 557] width 115 height 66
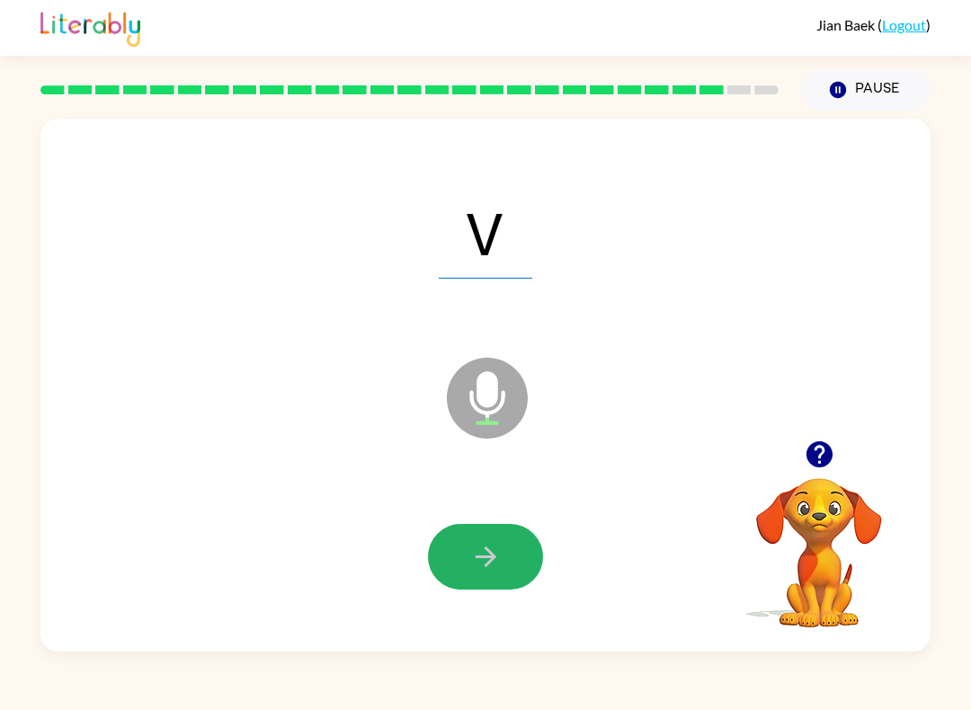
click at [495, 580] on button "button" at bounding box center [485, 557] width 115 height 66
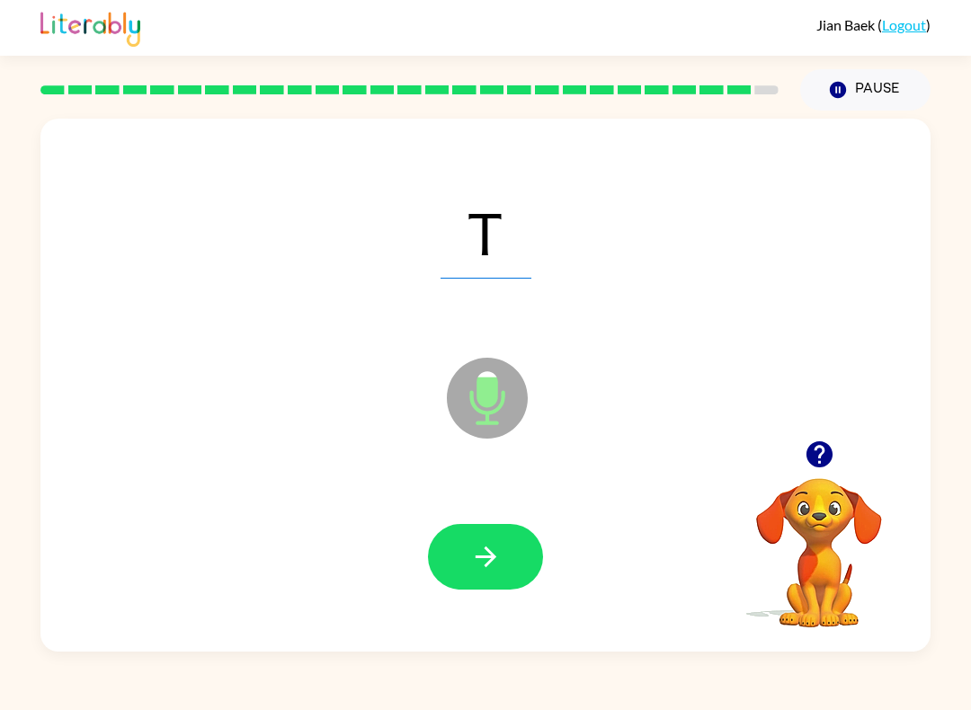
click at [439, 588] on div at bounding box center [485, 557] width 115 height 66
click at [470, 551] on icon "button" at bounding box center [485, 556] width 31 height 31
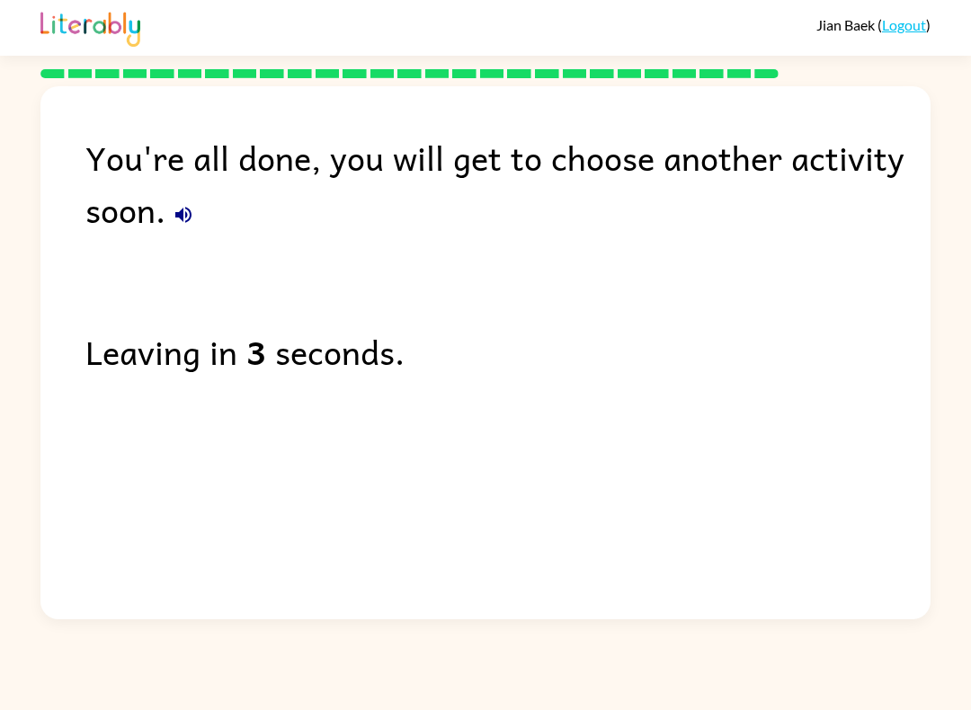
click at [895, 32] on link "Logout" at bounding box center [904, 24] width 44 height 17
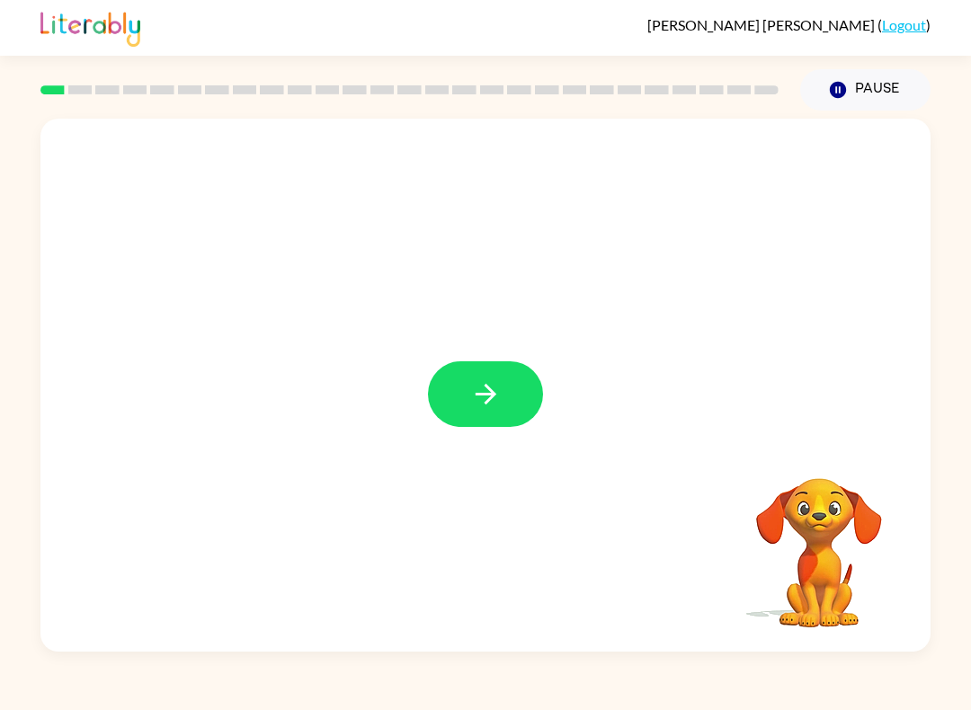
click at [475, 391] on icon "button" at bounding box center [485, 393] width 31 height 31
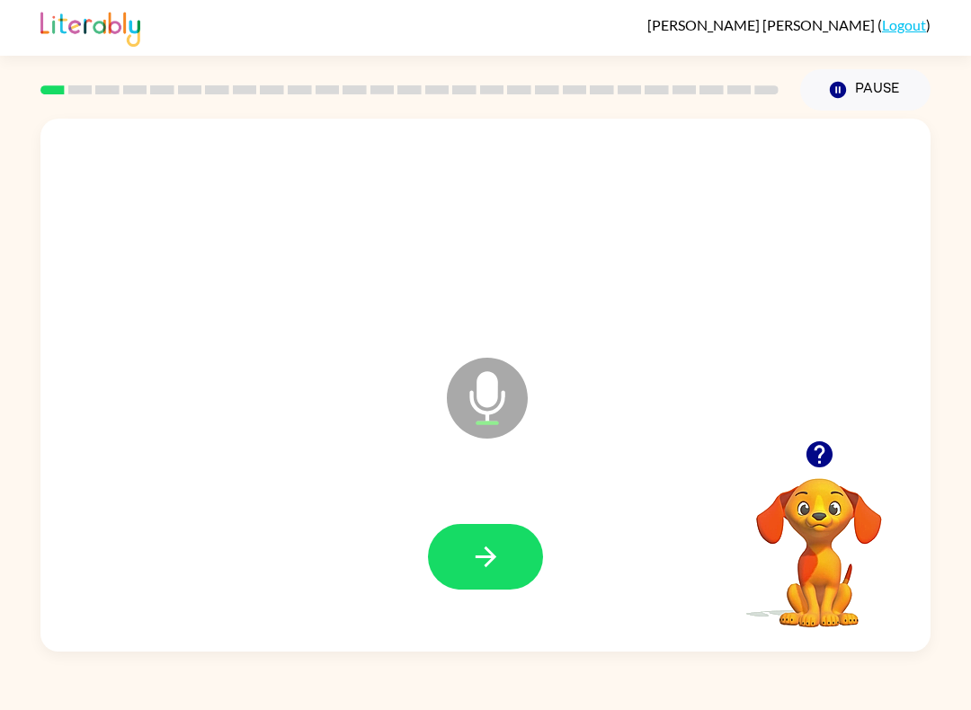
click at [466, 582] on button "button" at bounding box center [485, 557] width 115 height 66
click at [467, 555] on button "button" at bounding box center [485, 557] width 115 height 66
click at [466, 563] on button "button" at bounding box center [485, 557] width 115 height 66
click at [456, 548] on button "button" at bounding box center [485, 557] width 115 height 66
click at [483, 564] on icon "button" at bounding box center [485, 556] width 31 height 31
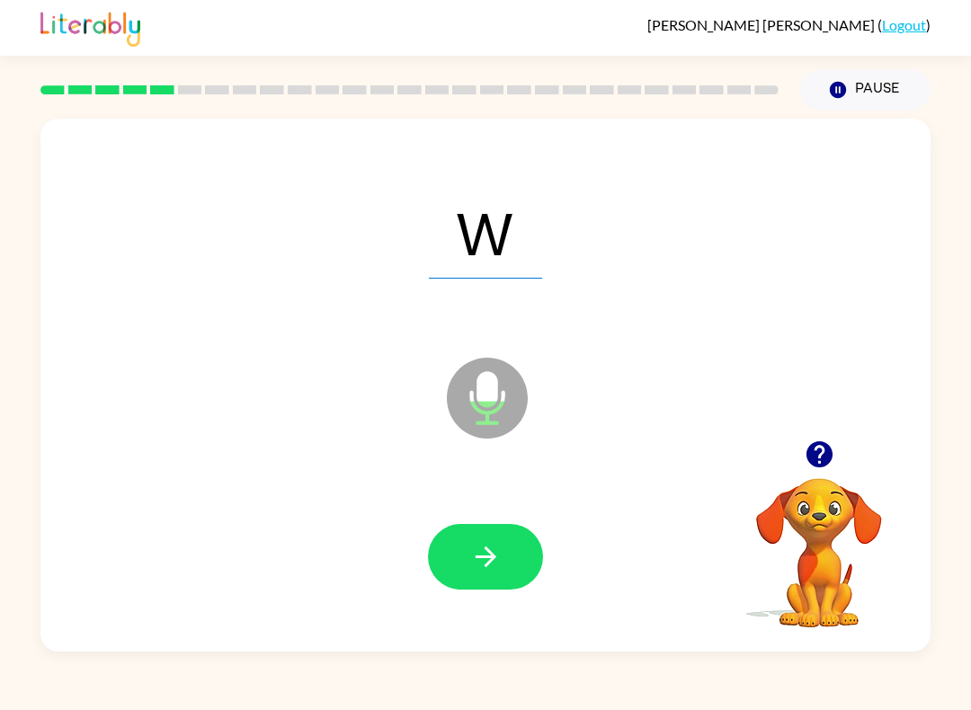
click at [431, 582] on div at bounding box center [485, 557] width 115 height 66
click at [464, 556] on button "button" at bounding box center [485, 557] width 115 height 66
click at [470, 537] on button "button" at bounding box center [485, 557] width 115 height 66
click at [485, 564] on icon "button" at bounding box center [485, 556] width 31 height 31
click at [467, 549] on button "button" at bounding box center [485, 557] width 115 height 66
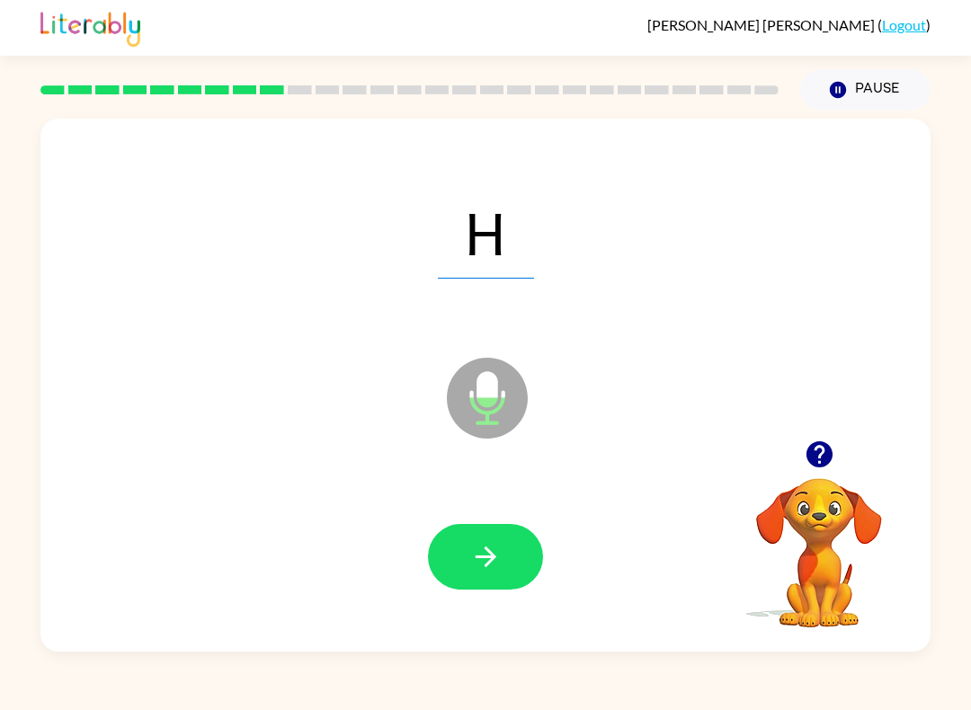
click at [473, 540] on button "button" at bounding box center [485, 557] width 115 height 66
click at [475, 551] on icon "button" at bounding box center [485, 556] width 31 height 31
click at [495, 553] on icon "button" at bounding box center [485, 556] width 31 height 31
click at [482, 559] on icon "button" at bounding box center [485, 556] width 31 height 31
click at [497, 526] on button "button" at bounding box center [485, 557] width 115 height 66
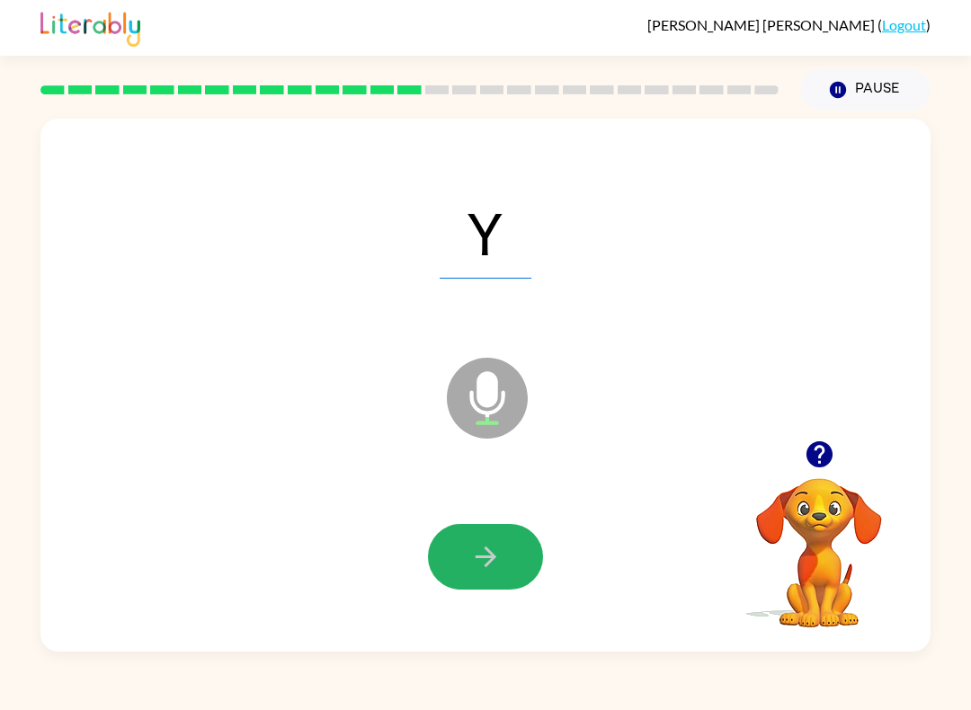
click at [462, 568] on button "button" at bounding box center [485, 557] width 115 height 66
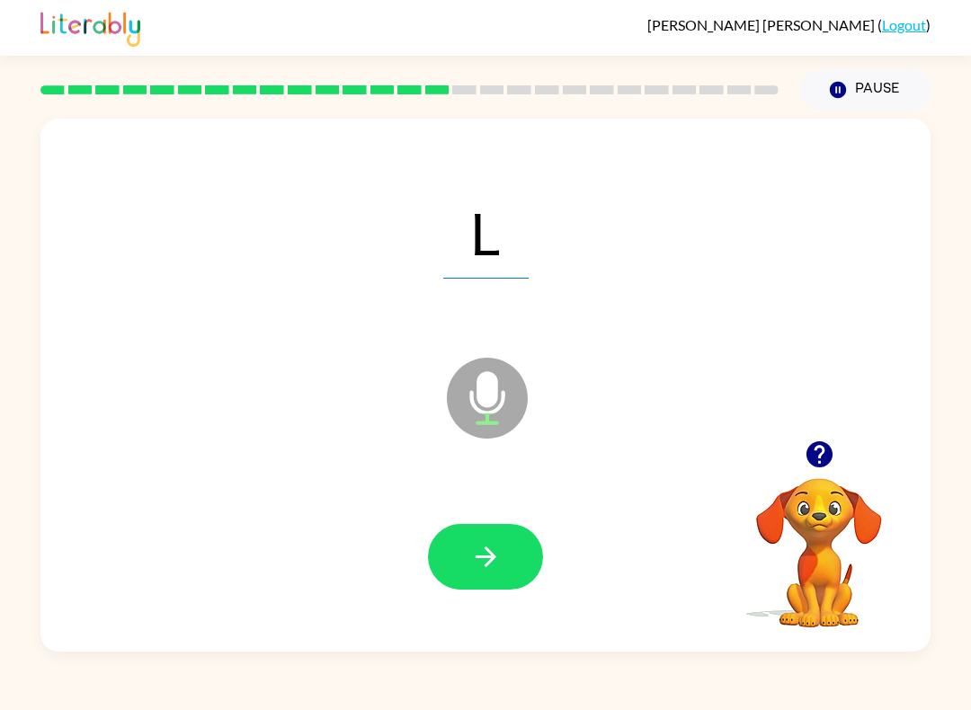
click at [452, 537] on button "button" at bounding box center [485, 557] width 115 height 66
click at [494, 557] on icon "button" at bounding box center [485, 556] width 21 height 21
click at [470, 568] on icon "button" at bounding box center [485, 556] width 31 height 31
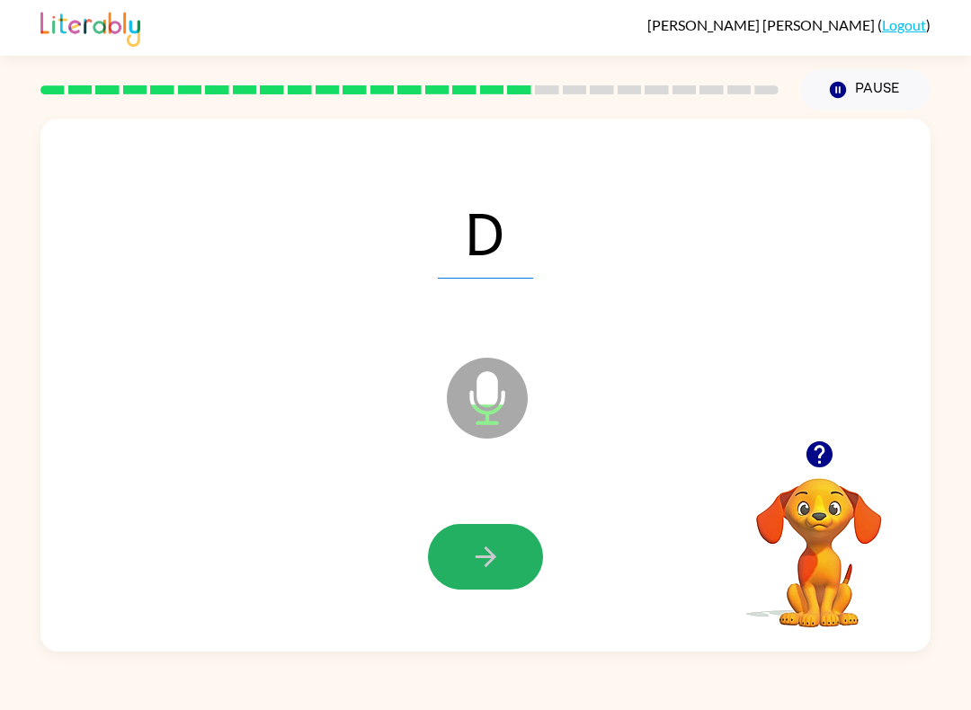
click at [505, 552] on button "button" at bounding box center [485, 557] width 115 height 66
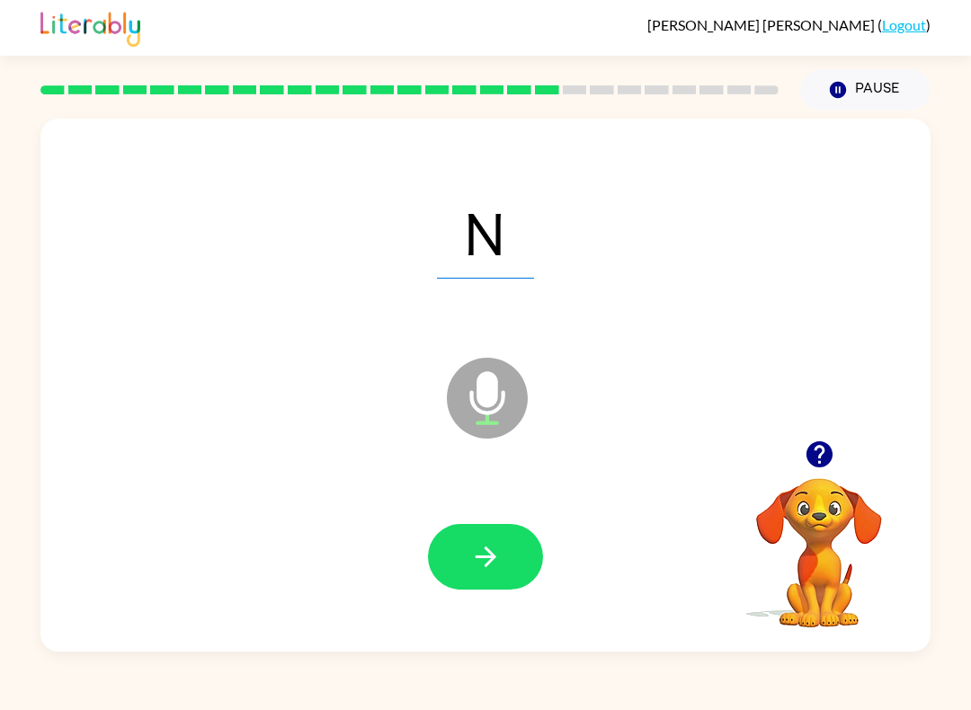
click at [488, 542] on icon "button" at bounding box center [485, 556] width 31 height 31
click at [477, 557] on icon "button" at bounding box center [485, 556] width 21 height 21
click at [502, 569] on button "button" at bounding box center [485, 557] width 115 height 66
click at [507, 554] on button "button" at bounding box center [485, 557] width 115 height 66
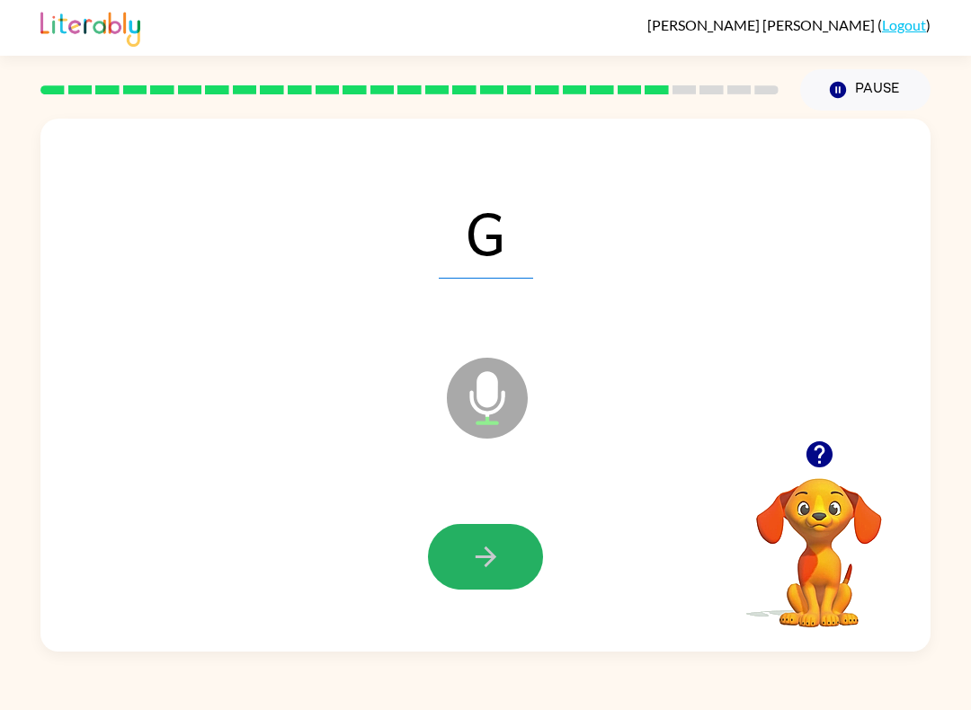
click at [488, 573] on icon "button" at bounding box center [485, 556] width 31 height 31
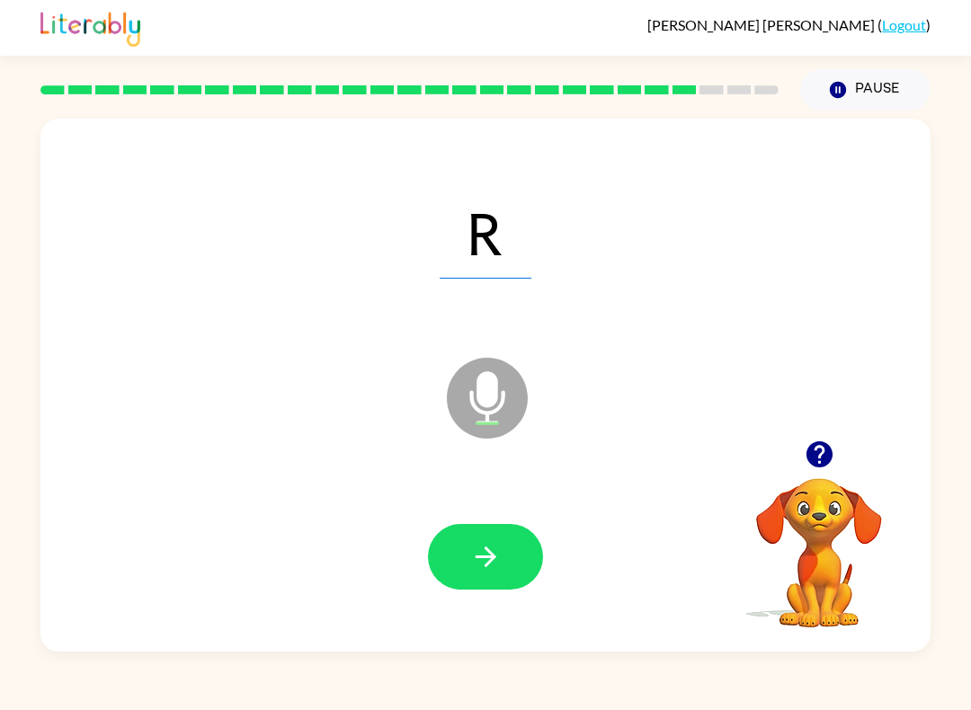
click at [476, 579] on button "button" at bounding box center [485, 557] width 115 height 66
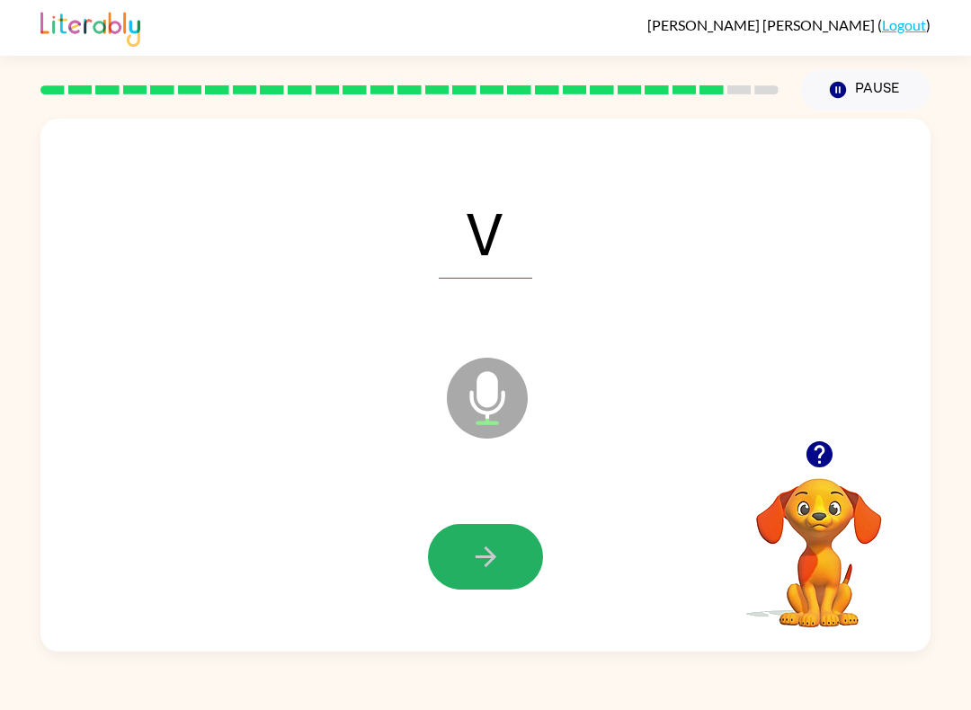
click at [467, 568] on button "button" at bounding box center [485, 557] width 115 height 66
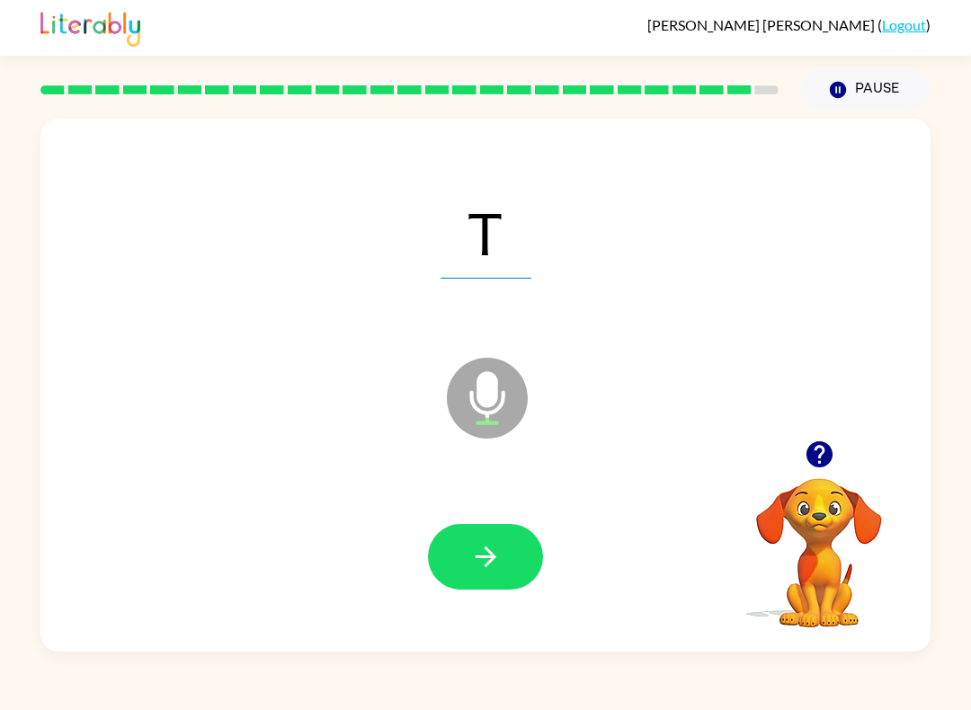
click at [500, 535] on button "button" at bounding box center [485, 557] width 115 height 66
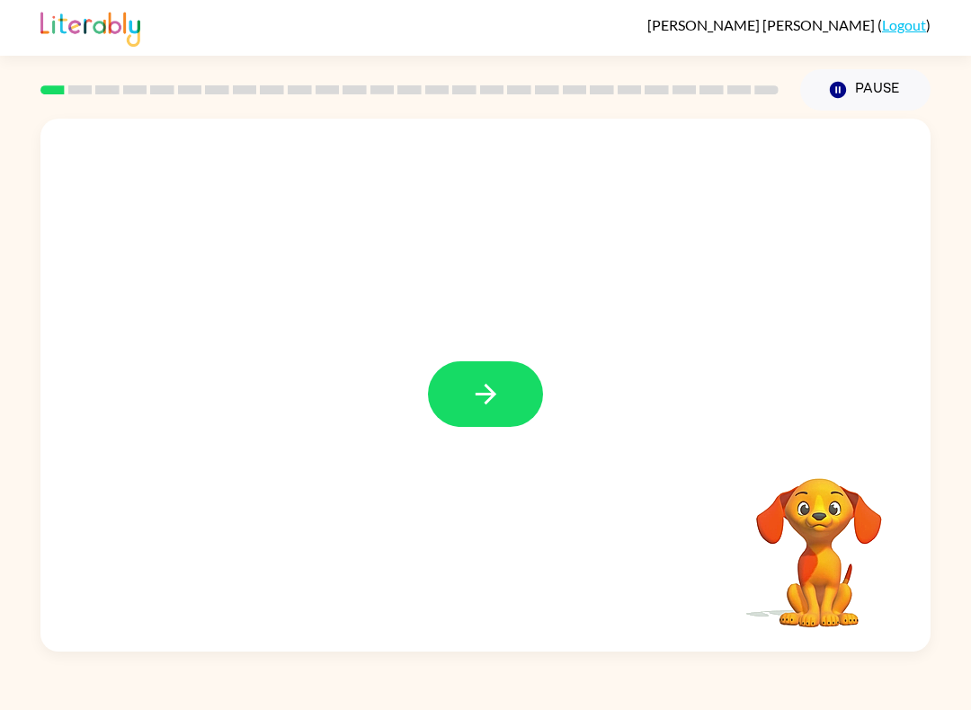
click at [440, 348] on div at bounding box center [485, 385] width 890 height 533
click at [456, 390] on button "button" at bounding box center [485, 394] width 115 height 66
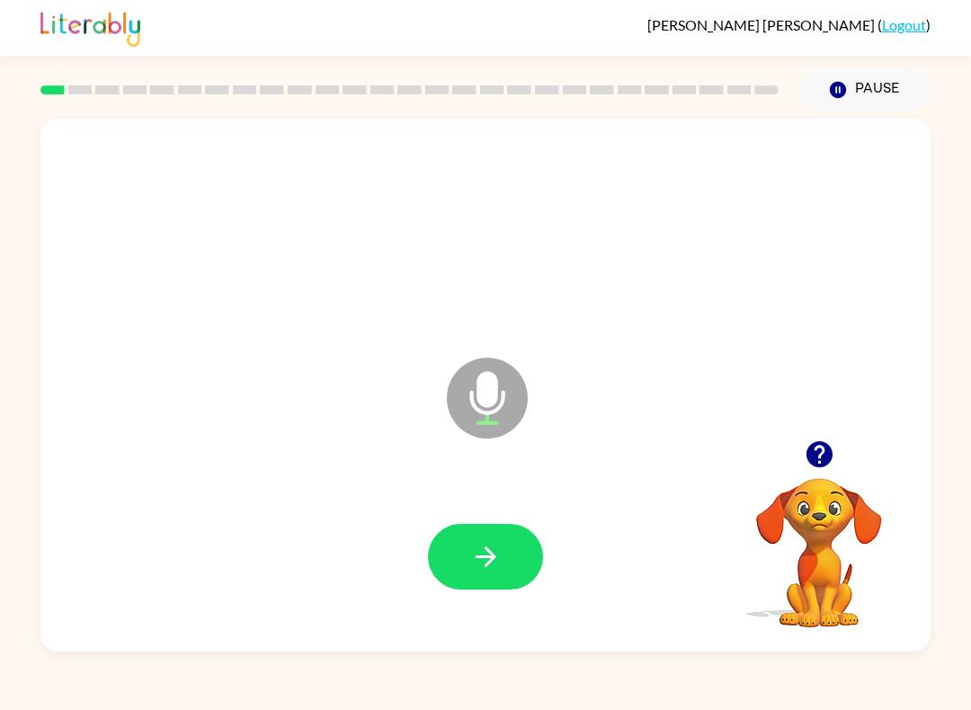
click at [504, 562] on button "button" at bounding box center [485, 557] width 115 height 66
click at [484, 570] on icon "button" at bounding box center [485, 556] width 31 height 31
click at [483, 548] on icon "button" at bounding box center [485, 556] width 31 height 31
click at [479, 558] on icon "button" at bounding box center [485, 556] width 21 height 21
click at [449, 559] on button "button" at bounding box center [485, 557] width 115 height 66
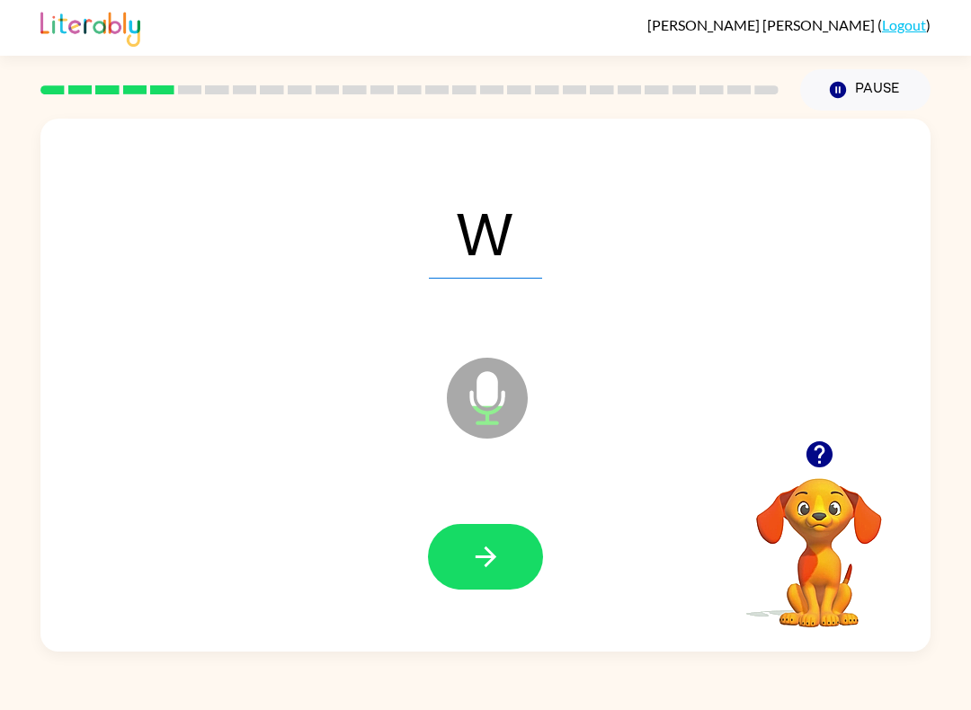
click at [473, 573] on icon "button" at bounding box center [485, 556] width 31 height 31
click at [541, 616] on div at bounding box center [485, 557] width 854 height 154
click at [502, 556] on button "button" at bounding box center [485, 557] width 115 height 66
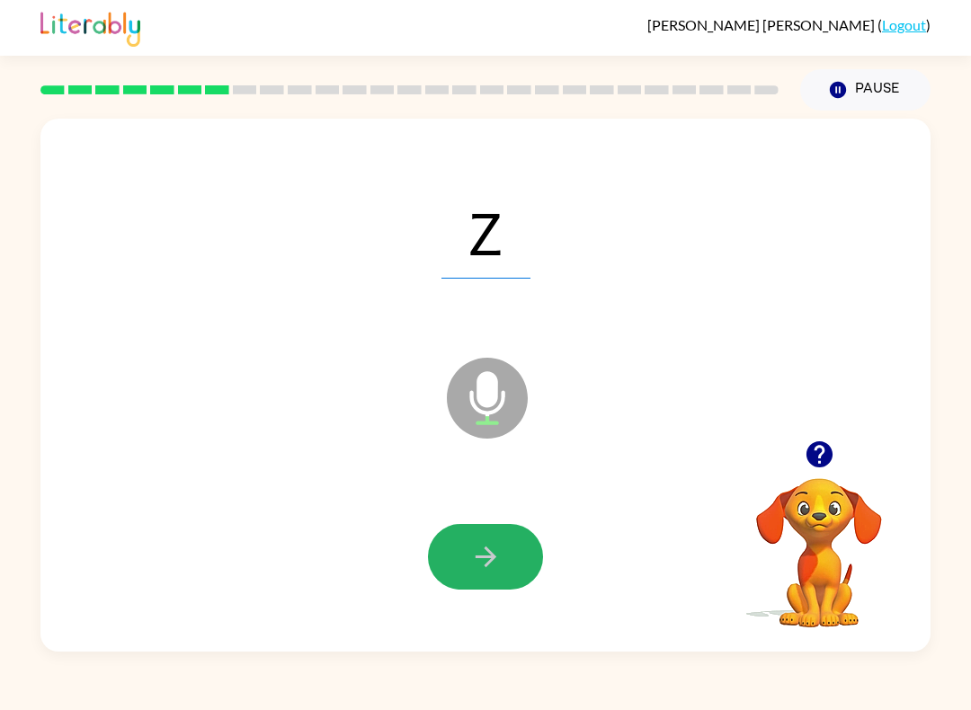
click at [458, 574] on button "button" at bounding box center [485, 557] width 115 height 66
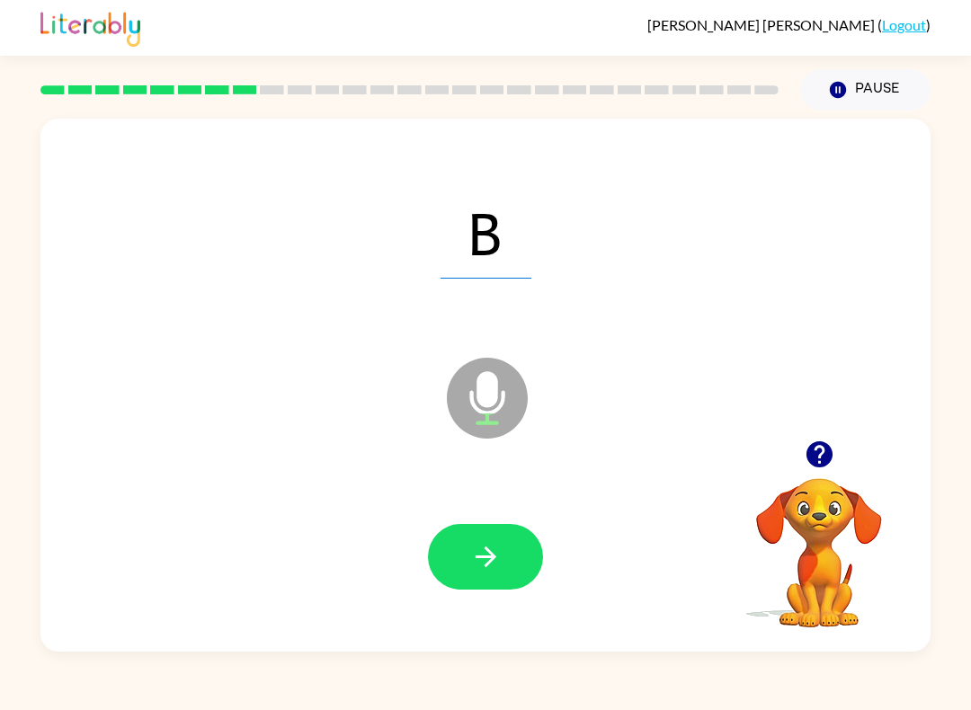
click at [445, 548] on button "button" at bounding box center [485, 557] width 115 height 66
click at [495, 587] on button "button" at bounding box center [485, 557] width 115 height 66
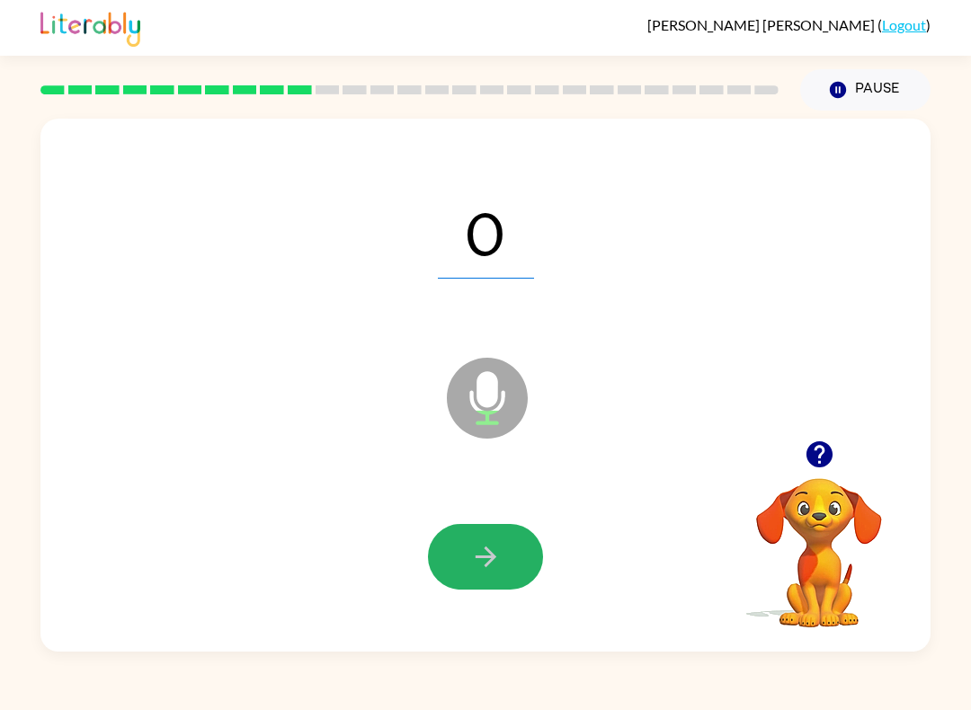
click at [478, 546] on icon "button" at bounding box center [485, 556] width 31 height 31
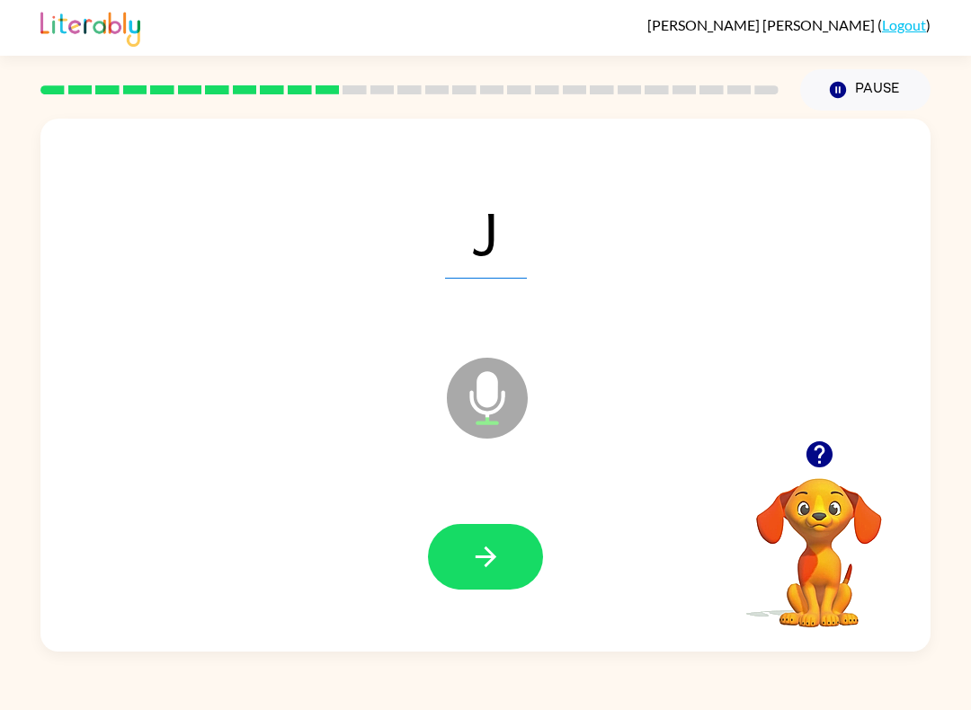
click at [467, 541] on button "button" at bounding box center [485, 557] width 115 height 66
click at [517, 578] on button "button" at bounding box center [485, 557] width 115 height 66
click at [457, 557] on button "button" at bounding box center [485, 557] width 115 height 66
click at [484, 557] on icon "button" at bounding box center [485, 556] width 21 height 21
click at [533, 538] on button "button" at bounding box center [485, 557] width 115 height 66
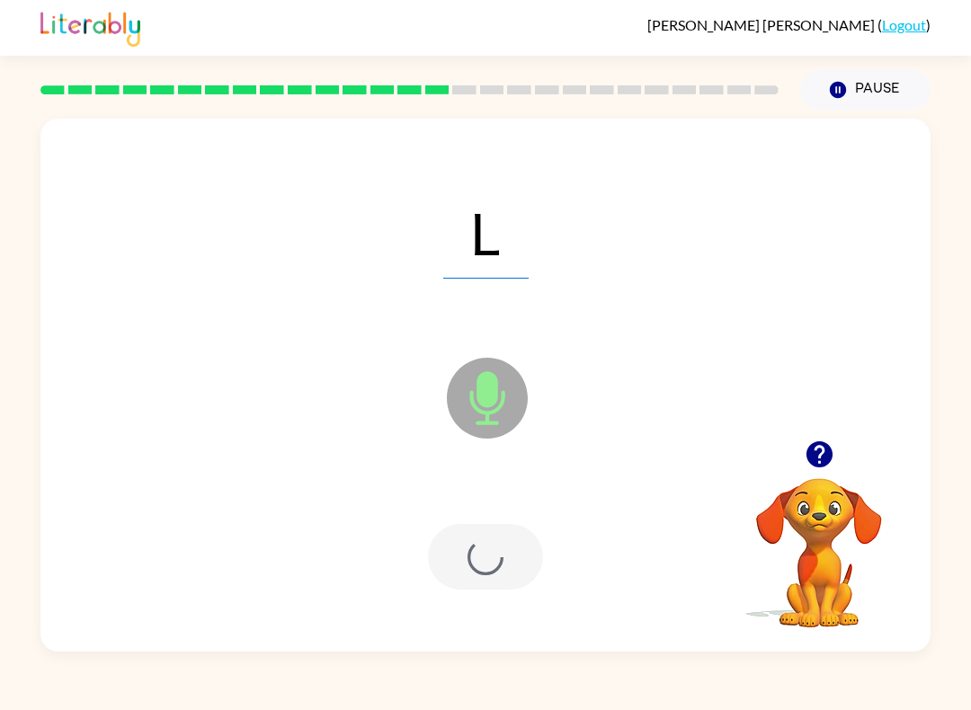
click at [533, 537] on div at bounding box center [485, 557] width 115 height 66
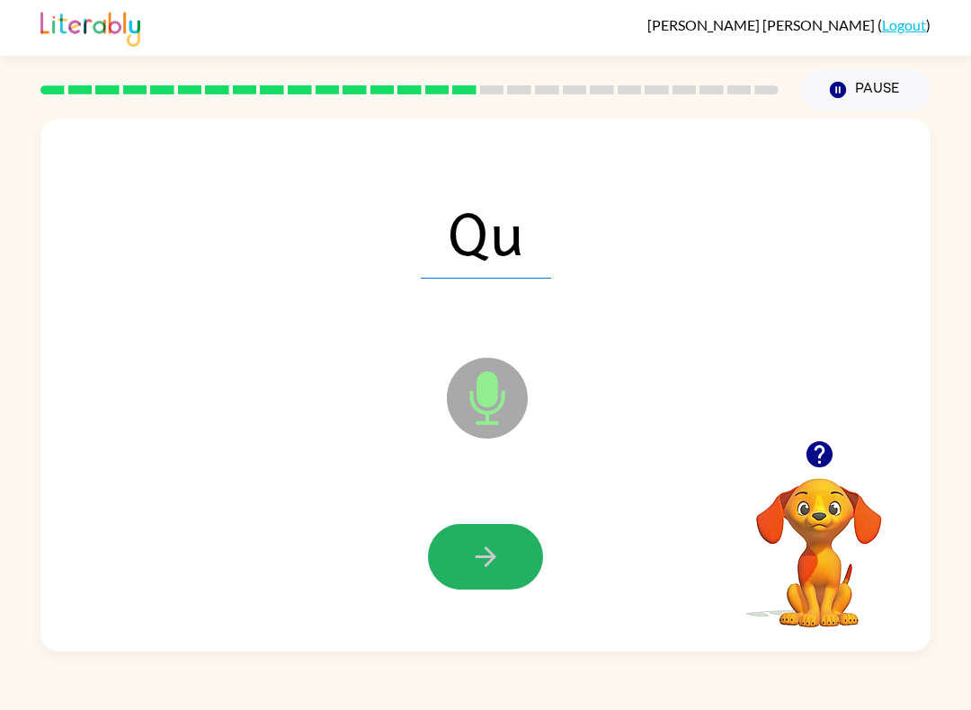
click at [495, 547] on icon "button" at bounding box center [485, 556] width 31 height 31
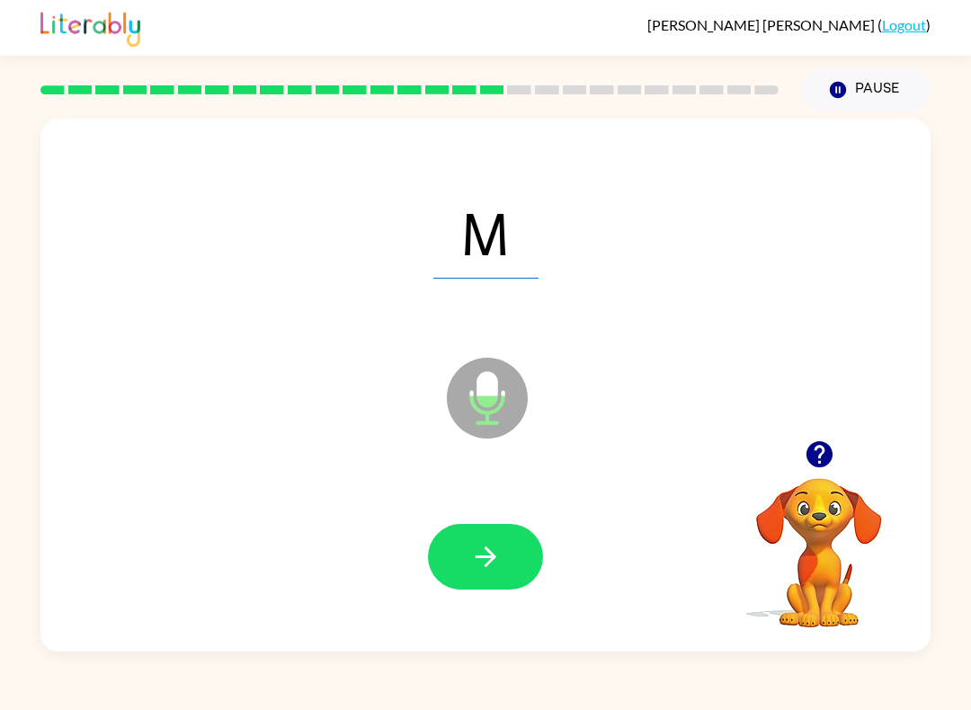
click at [470, 570] on icon "button" at bounding box center [485, 556] width 31 height 31
click at [487, 569] on icon "button" at bounding box center [485, 556] width 31 height 31
click at [474, 552] on icon "button" at bounding box center [485, 556] width 31 height 31
click at [522, 564] on button "button" at bounding box center [485, 557] width 115 height 66
click at [493, 541] on button "button" at bounding box center [485, 557] width 115 height 66
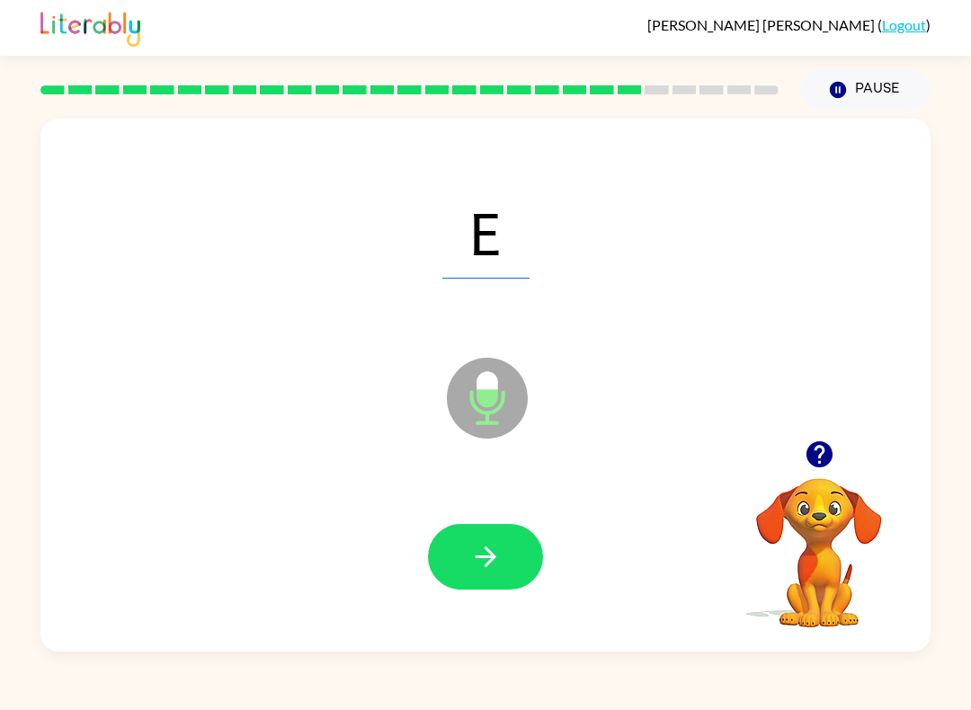
click at [480, 564] on icon "button" at bounding box center [485, 556] width 31 height 31
click at [506, 557] on button "button" at bounding box center [485, 557] width 115 height 66
click at [461, 564] on button "button" at bounding box center [485, 557] width 115 height 66
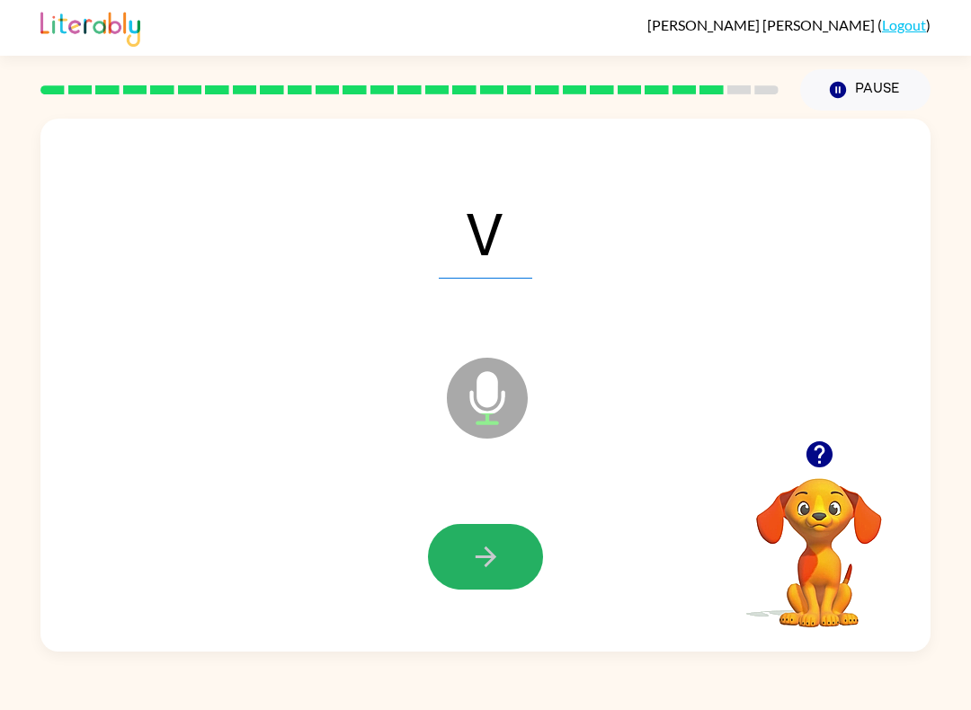
click at [481, 547] on icon "button" at bounding box center [485, 556] width 31 height 31
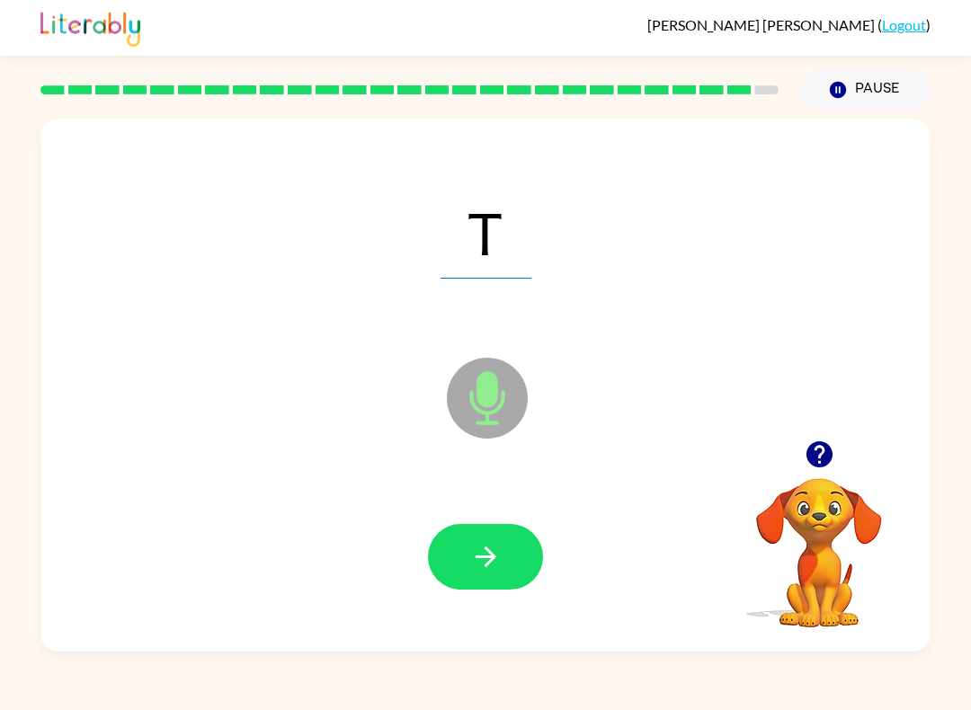
click at [457, 574] on button "button" at bounding box center [485, 557] width 115 height 66
